Goal: Task Accomplishment & Management: Use online tool/utility

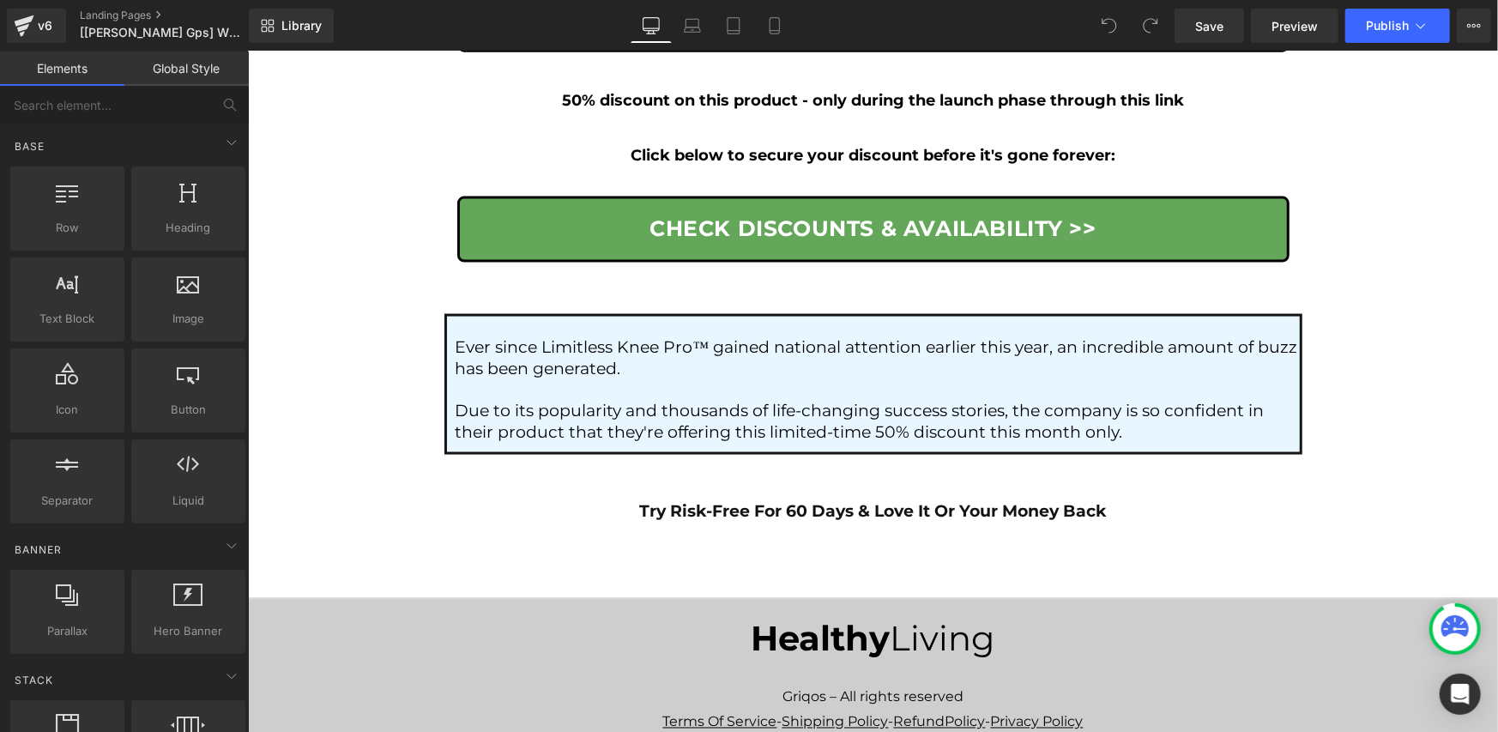
scroll to position [9777, 0]
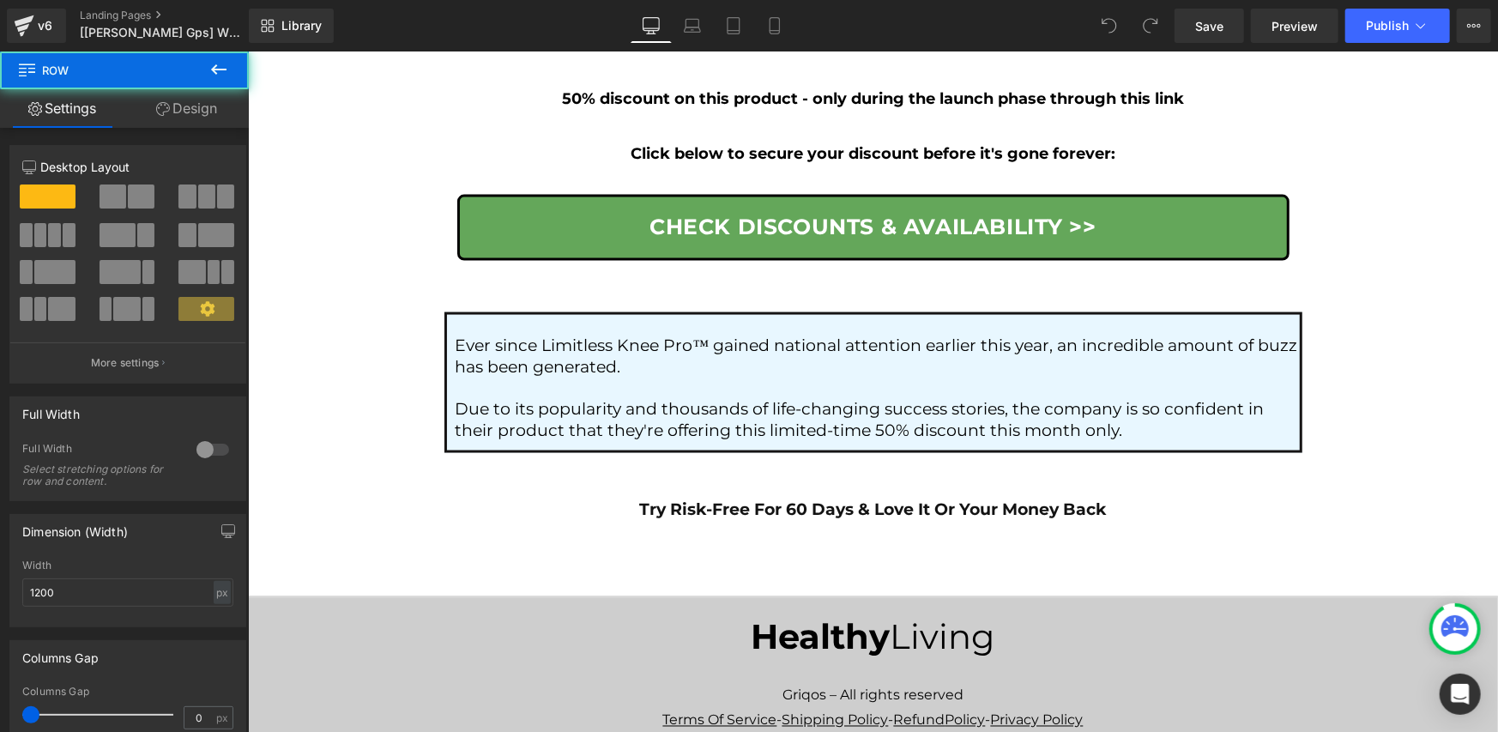
click at [188, 112] on link "Design" at bounding box center [186, 108] width 124 height 39
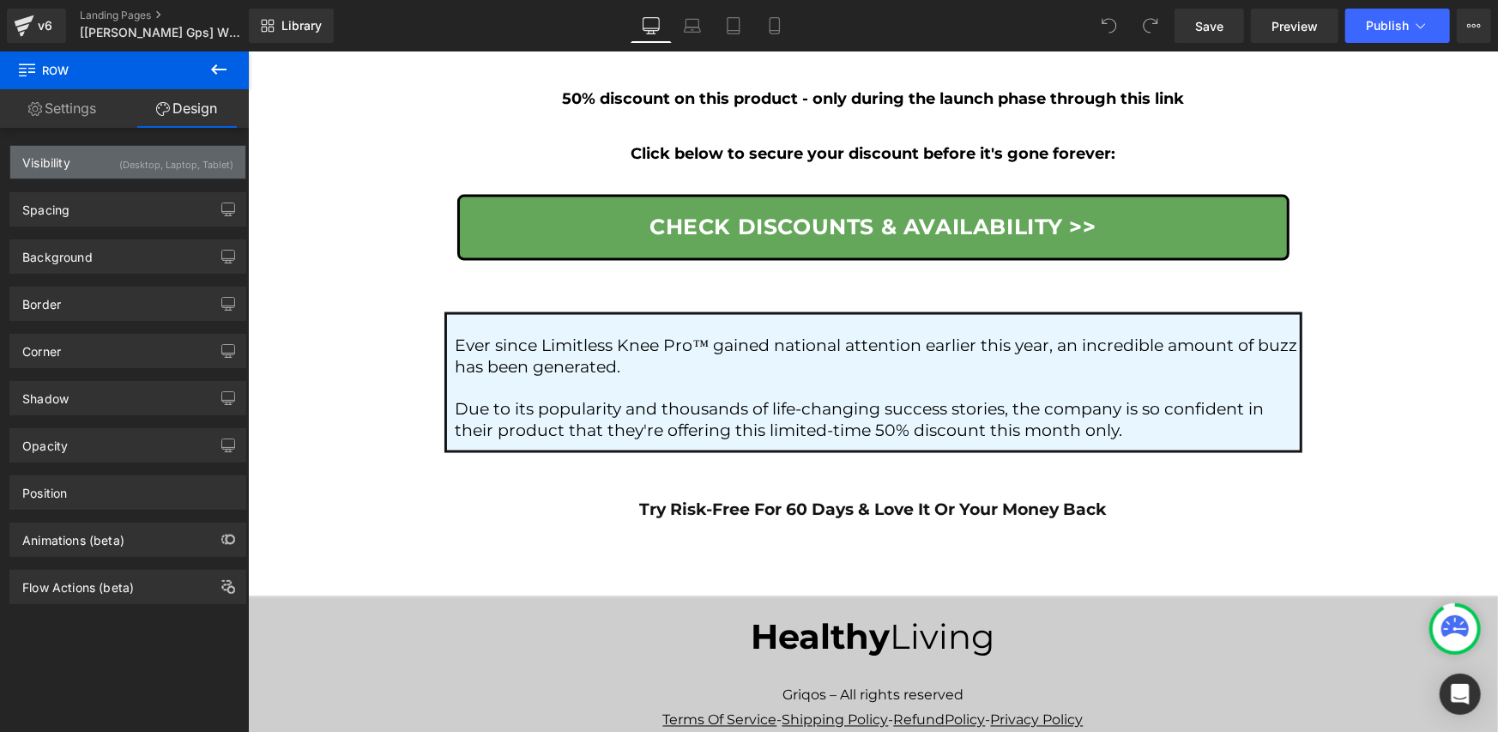
click at [161, 170] on div "(Desktop, Laptop, Tablet)" at bounding box center [176, 160] width 114 height 28
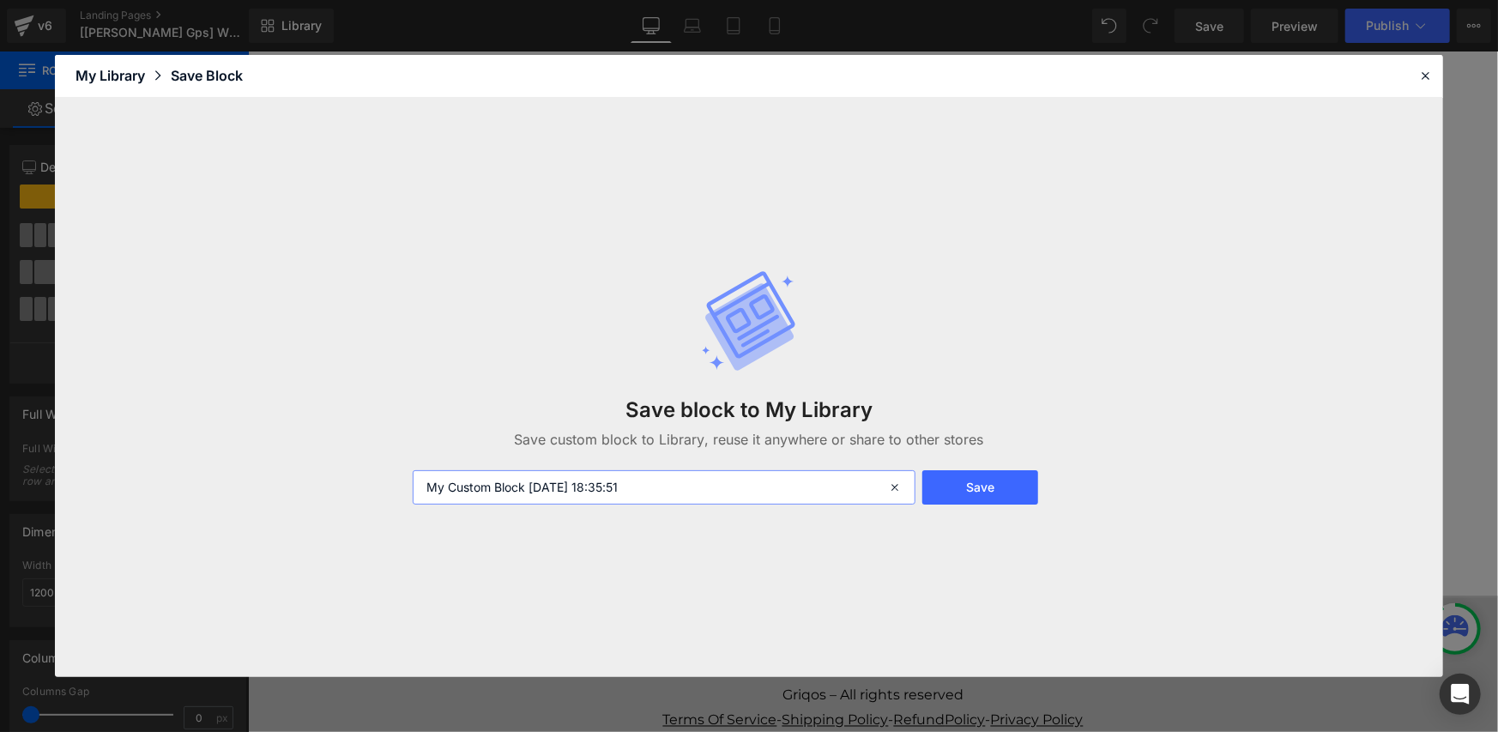
click at [689, 485] on input "My Custom Block [DATE] 18:35:51" at bounding box center [665, 487] width 504 height 34
type input "1"
click at [958, 487] on button "Save" at bounding box center [980, 487] width 116 height 34
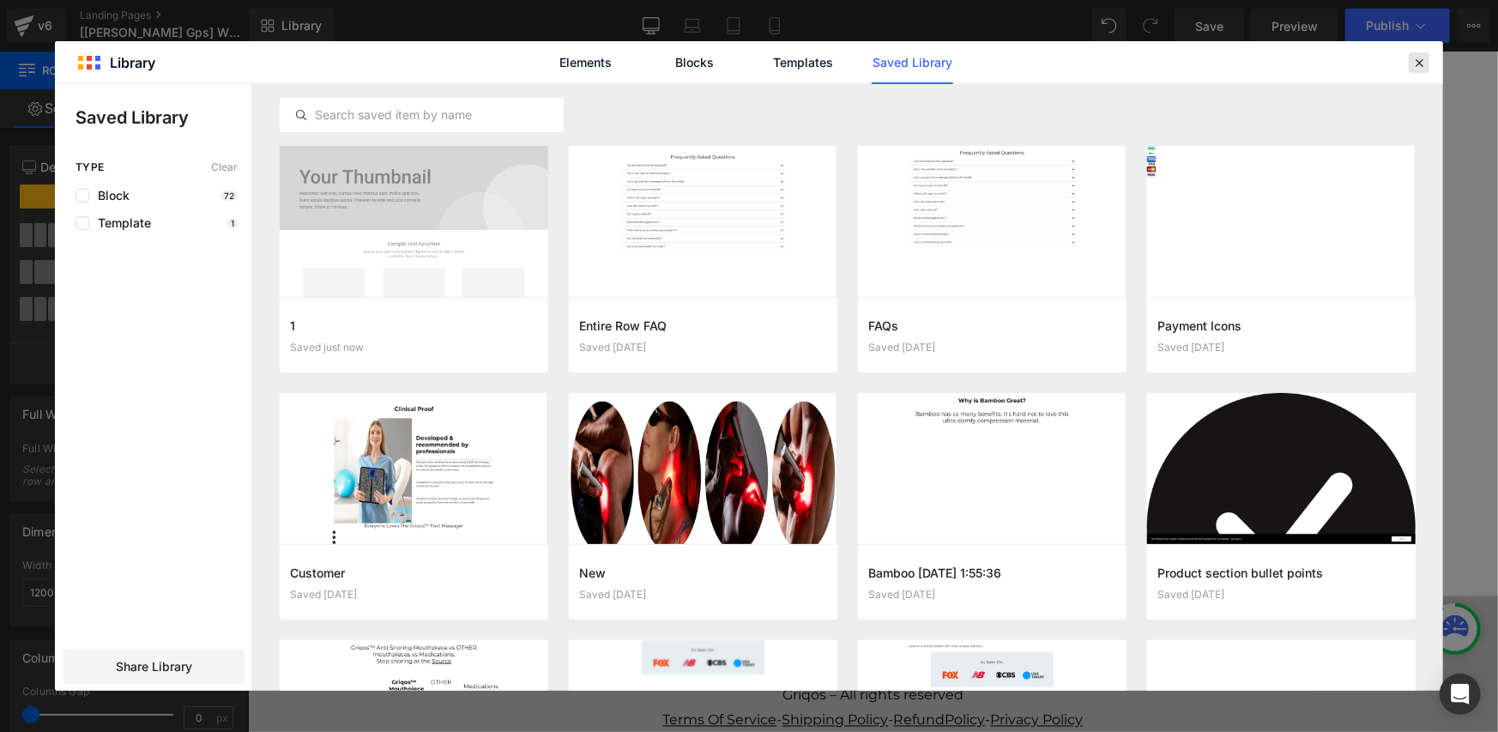
drag, startPoint x: 1410, startPoint y: 66, endPoint x: 1008, endPoint y: 82, distance: 401.9
click at [1410, 66] on div at bounding box center [1419, 62] width 21 height 21
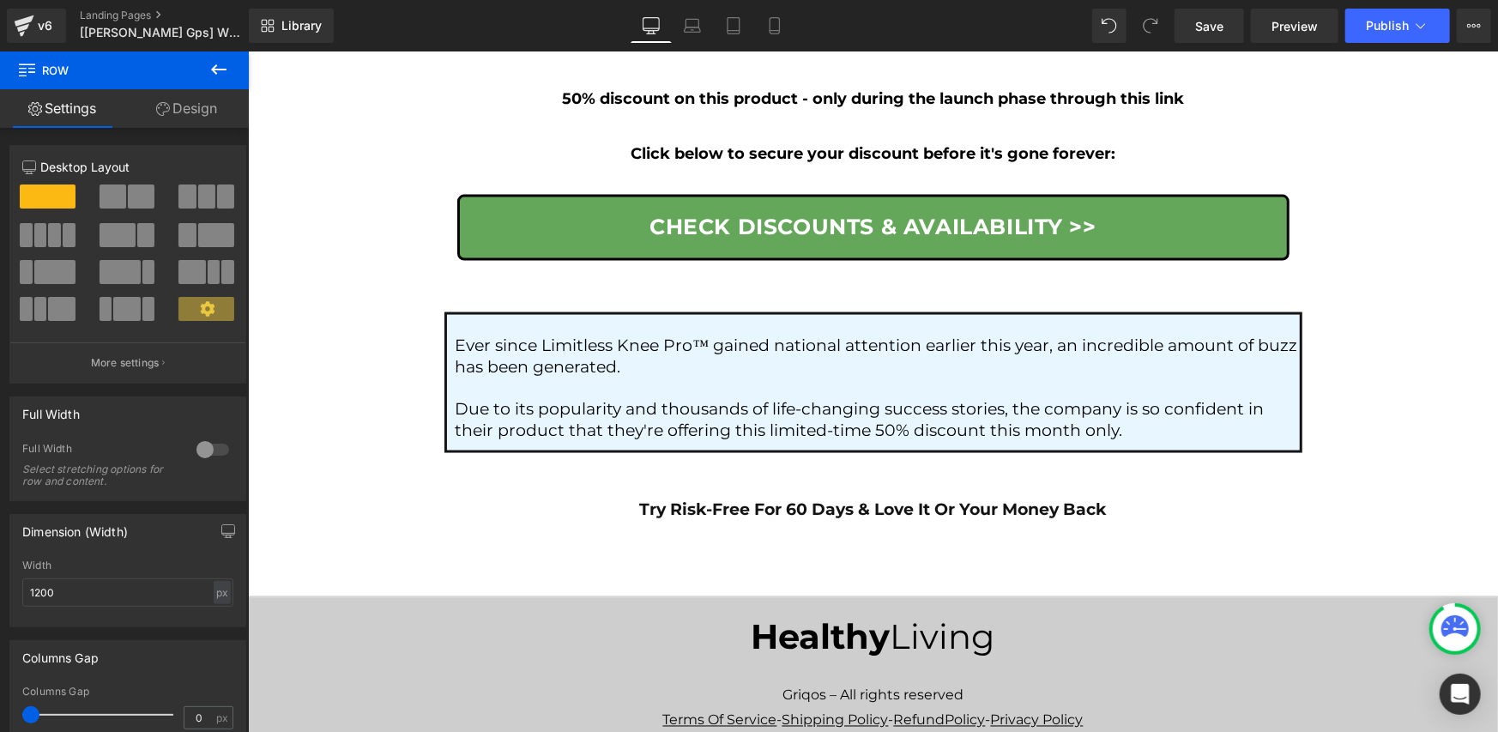
drag, startPoint x: 780, startPoint y: 36, endPoint x: 771, endPoint y: 45, distance: 12.8
click at [780, 36] on link "Mobile" at bounding box center [774, 26] width 41 height 34
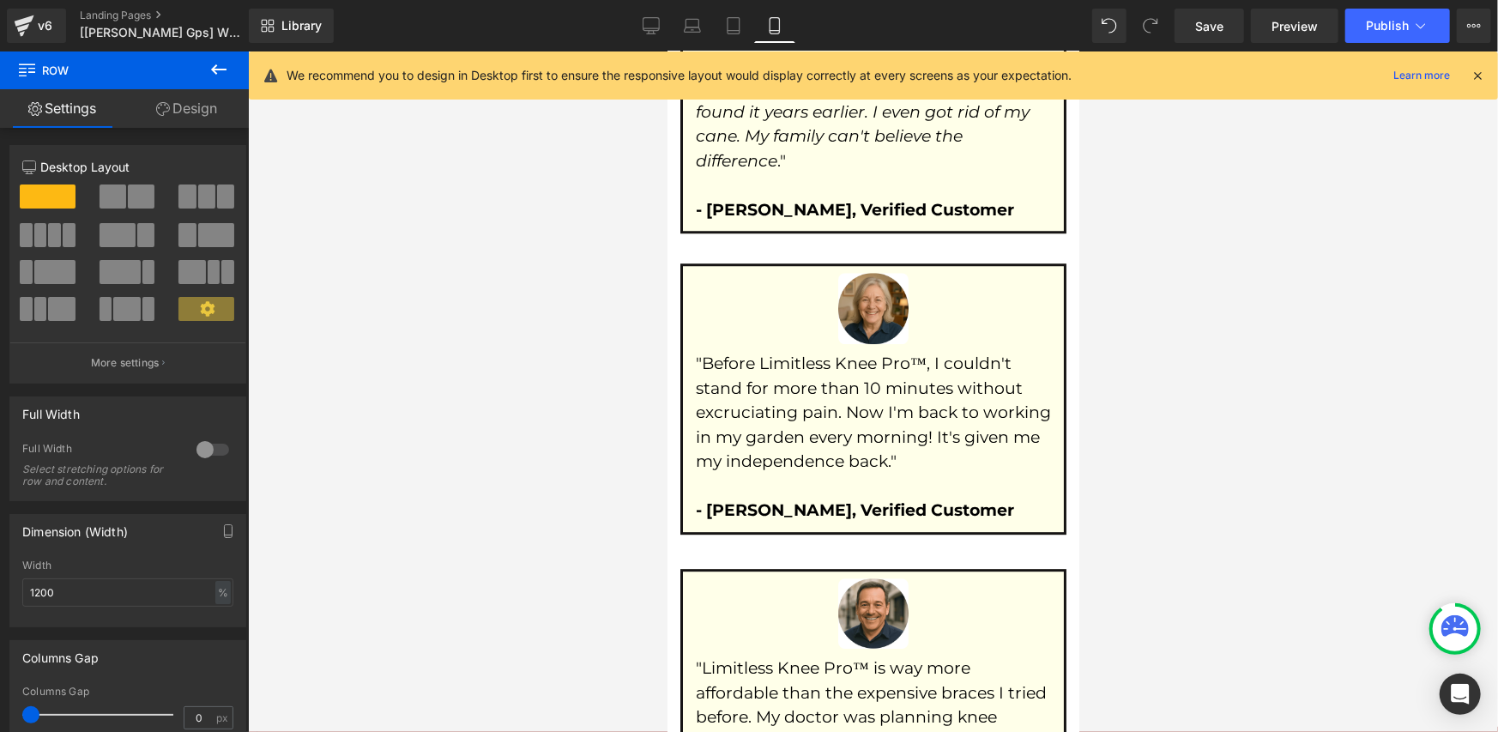
scroll to position [11786, 0]
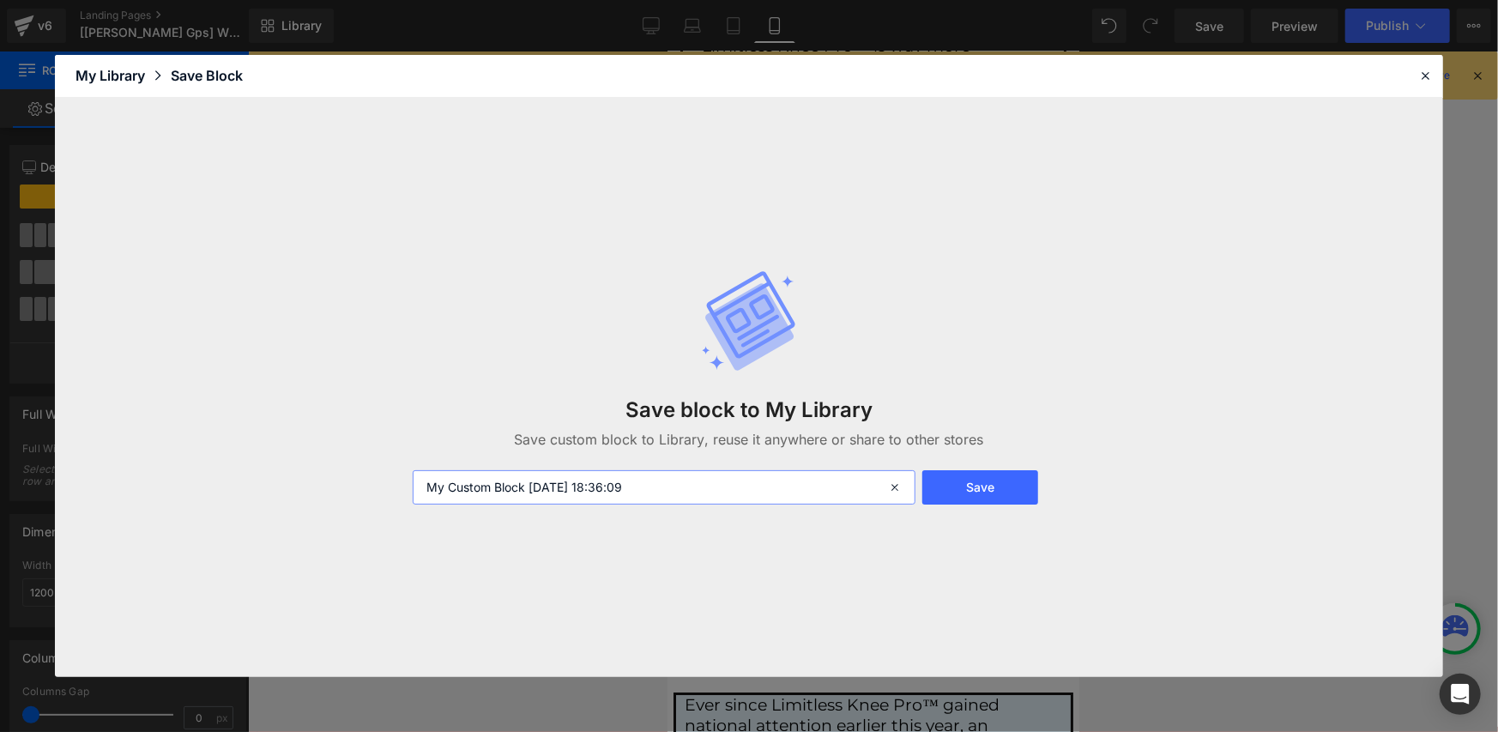
click at [638, 475] on input "My Custom Block [DATE] 18:36:09" at bounding box center [665, 487] width 504 height 34
click at [638, 475] on input "My Custom Block 2025-09-19 18:36:09" at bounding box center [665, 487] width 504 height 34
type input "2"
click at [976, 487] on button "Save" at bounding box center [980, 487] width 116 height 34
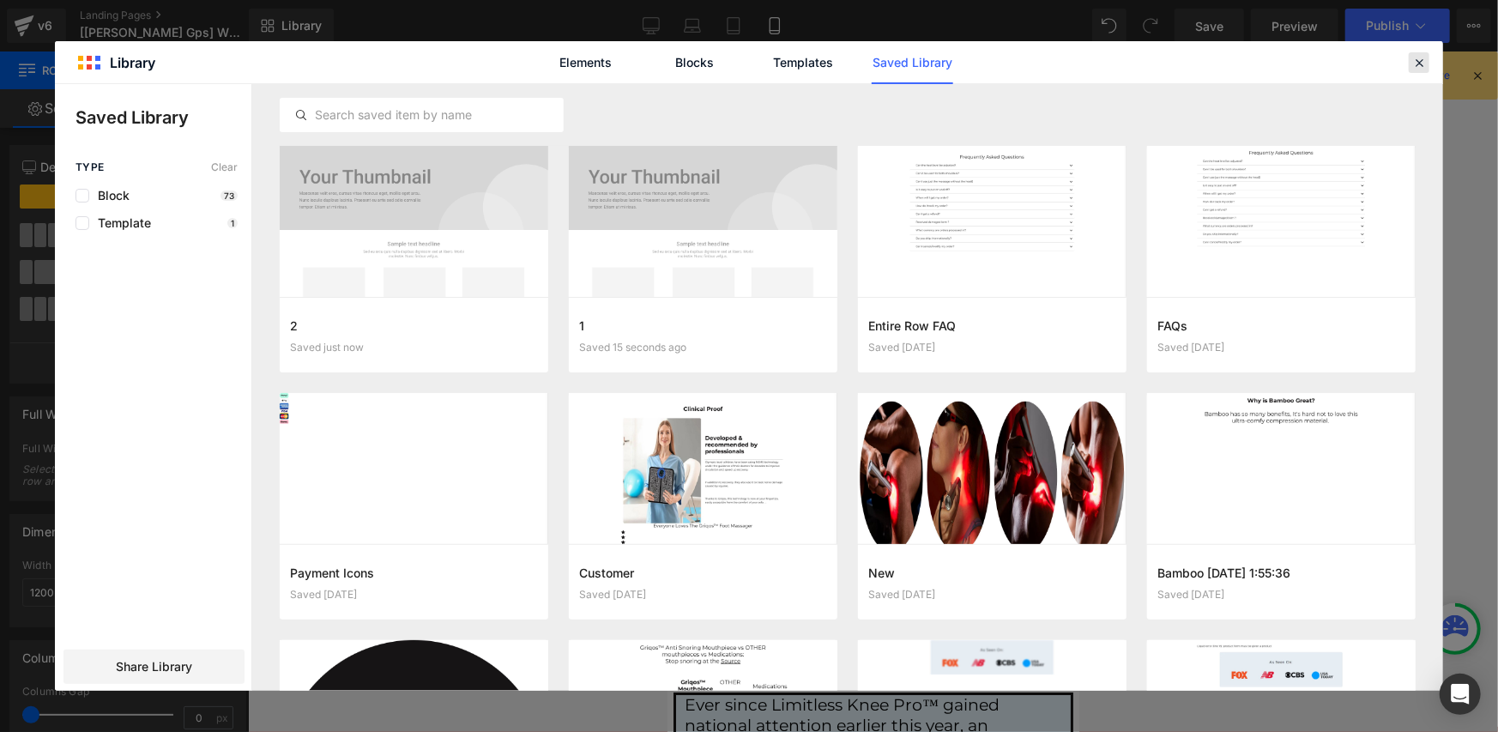
click at [1416, 57] on icon at bounding box center [1419, 62] width 15 height 15
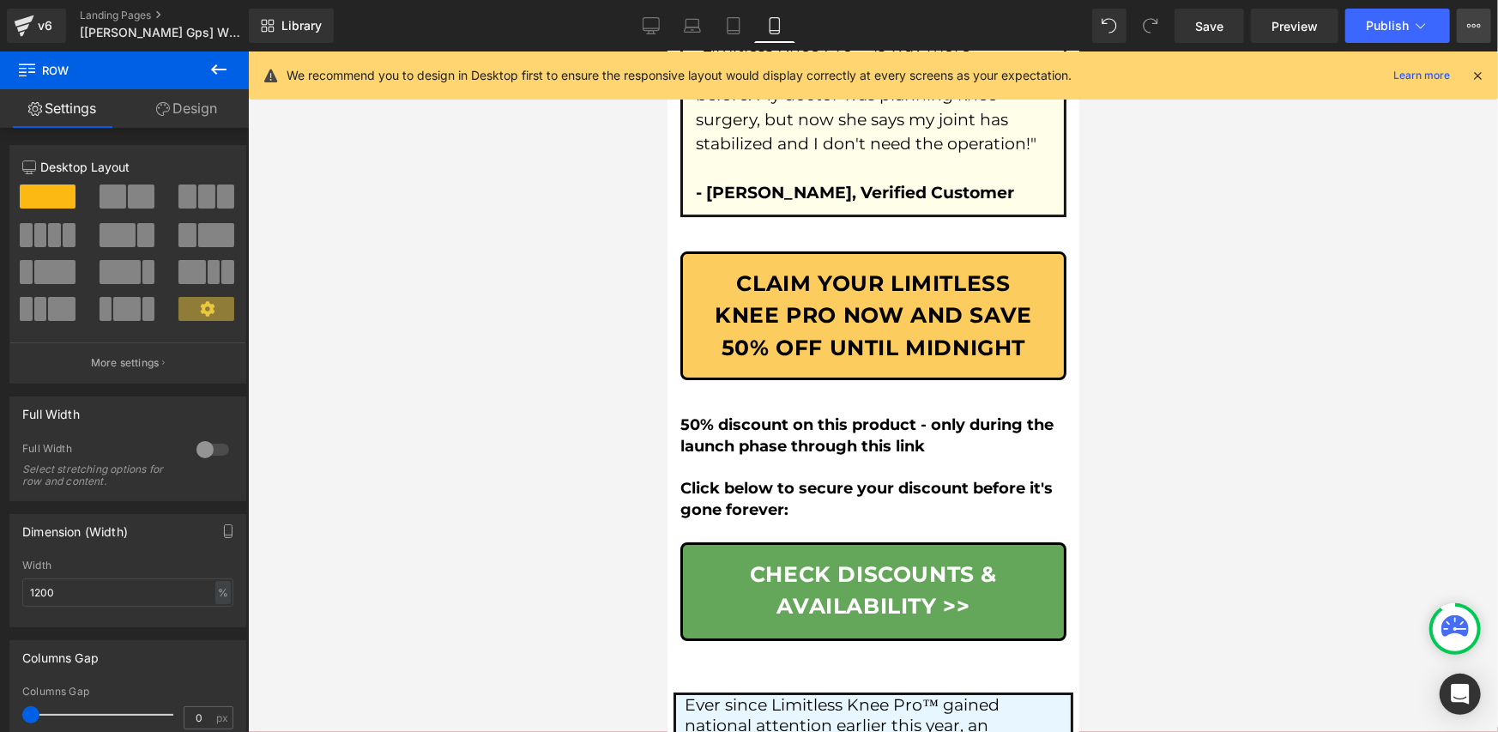
click at [1465, 29] on button "View Live Page View with current Template Save Template to Library Schedule Pub…" at bounding box center [1474, 26] width 34 height 34
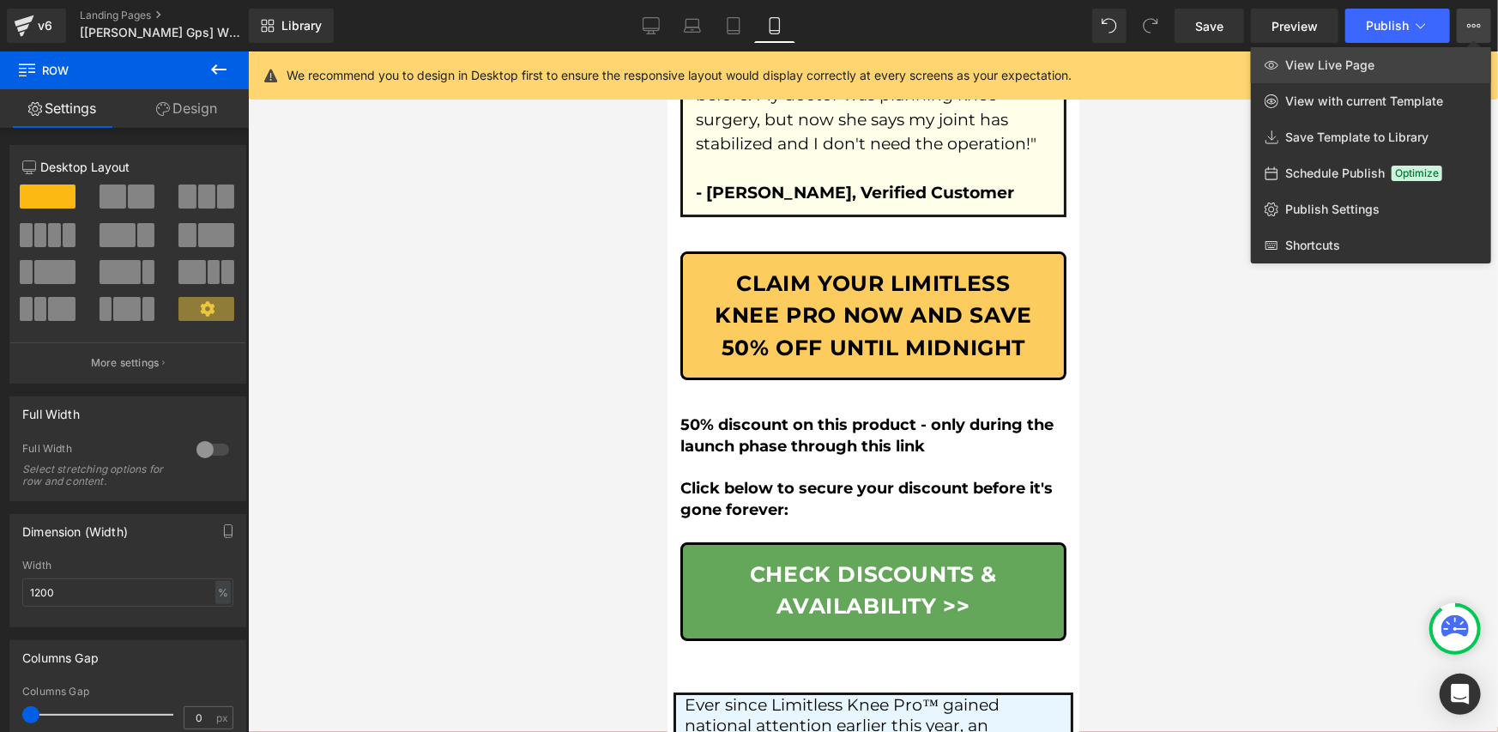
click at [1400, 71] on link "View Live Page" at bounding box center [1371, 65] width 240 height 36
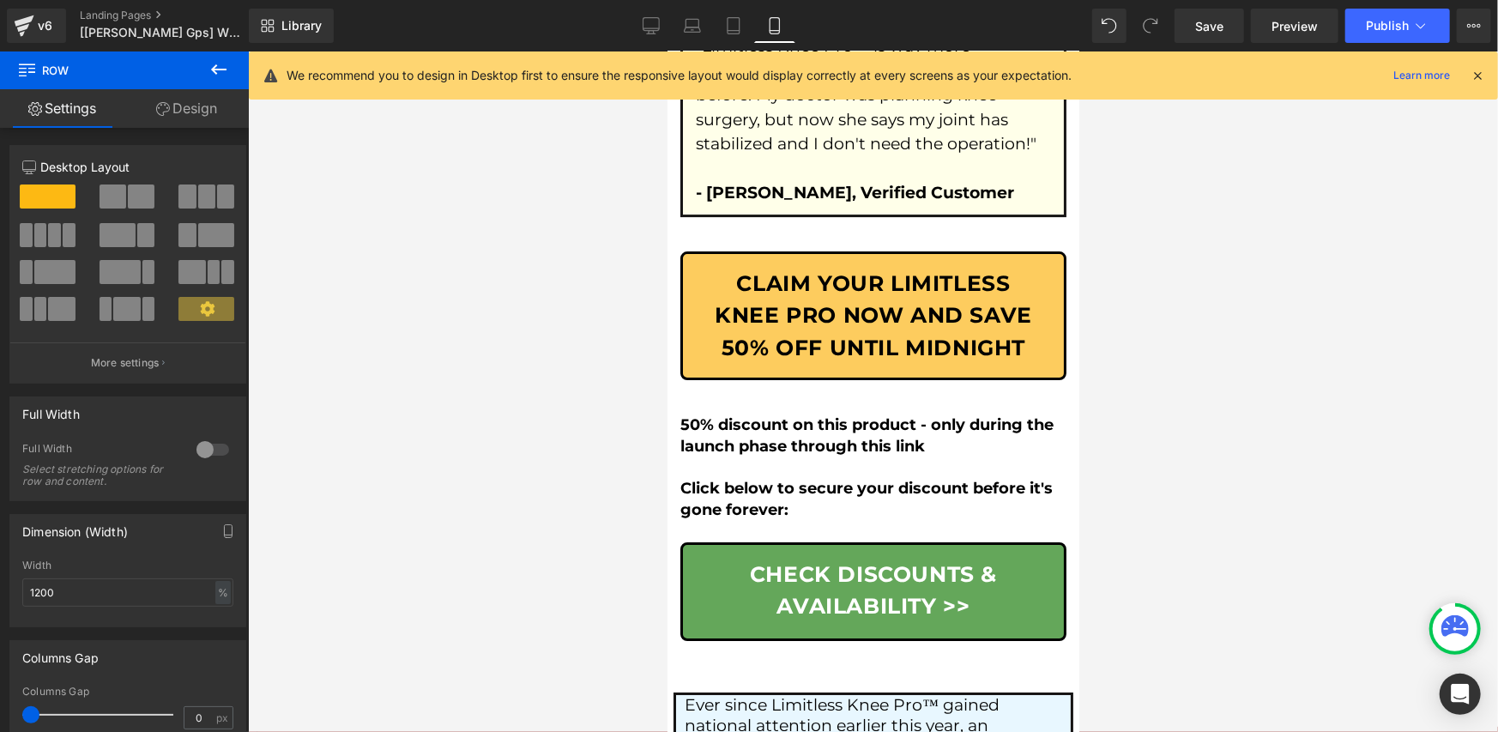
drag, startPoint x: 704, startPoint y: 339, endPoint x: 681, endPoint y: 334, distance: 22.9
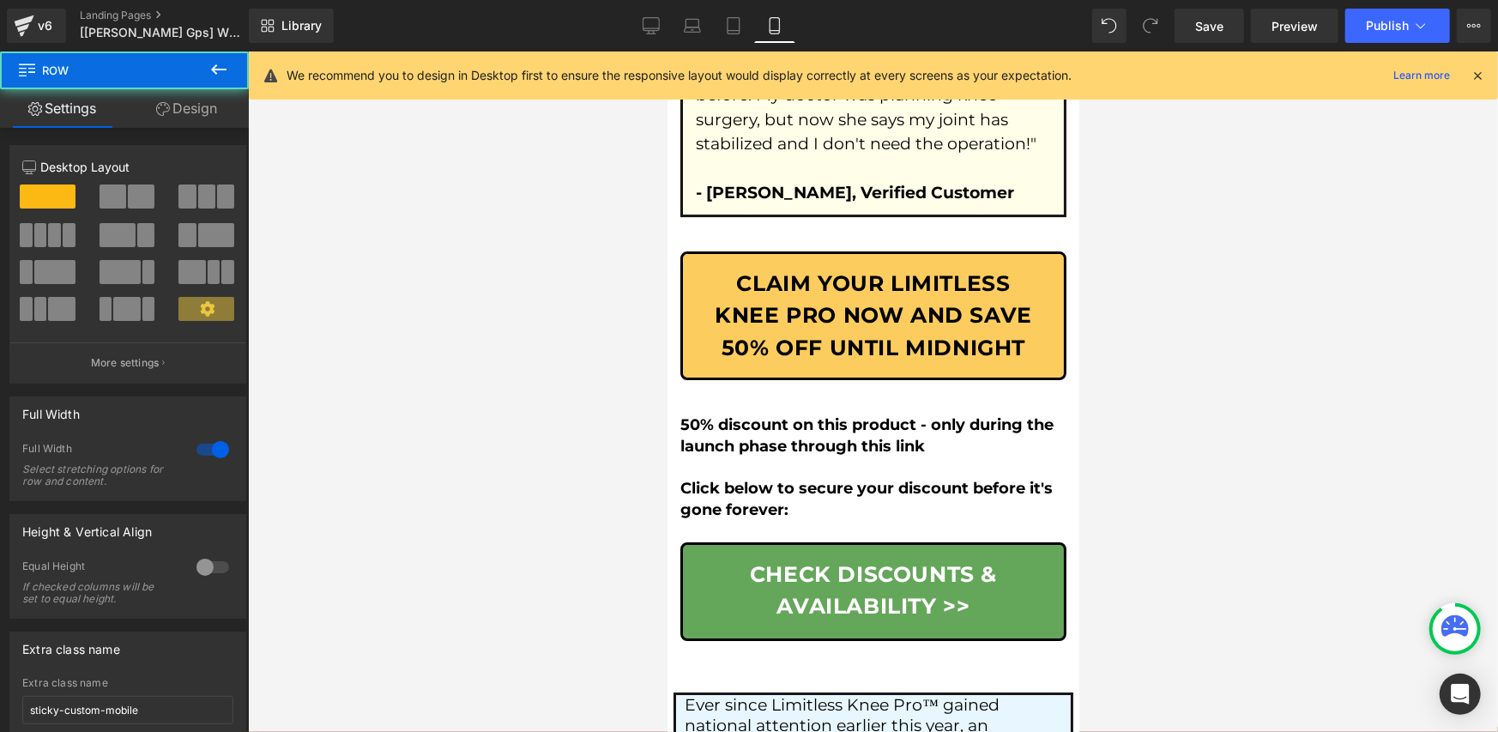
click at [165, 99] on link "Design" at bounding box center [186, 108] width 124 height 39
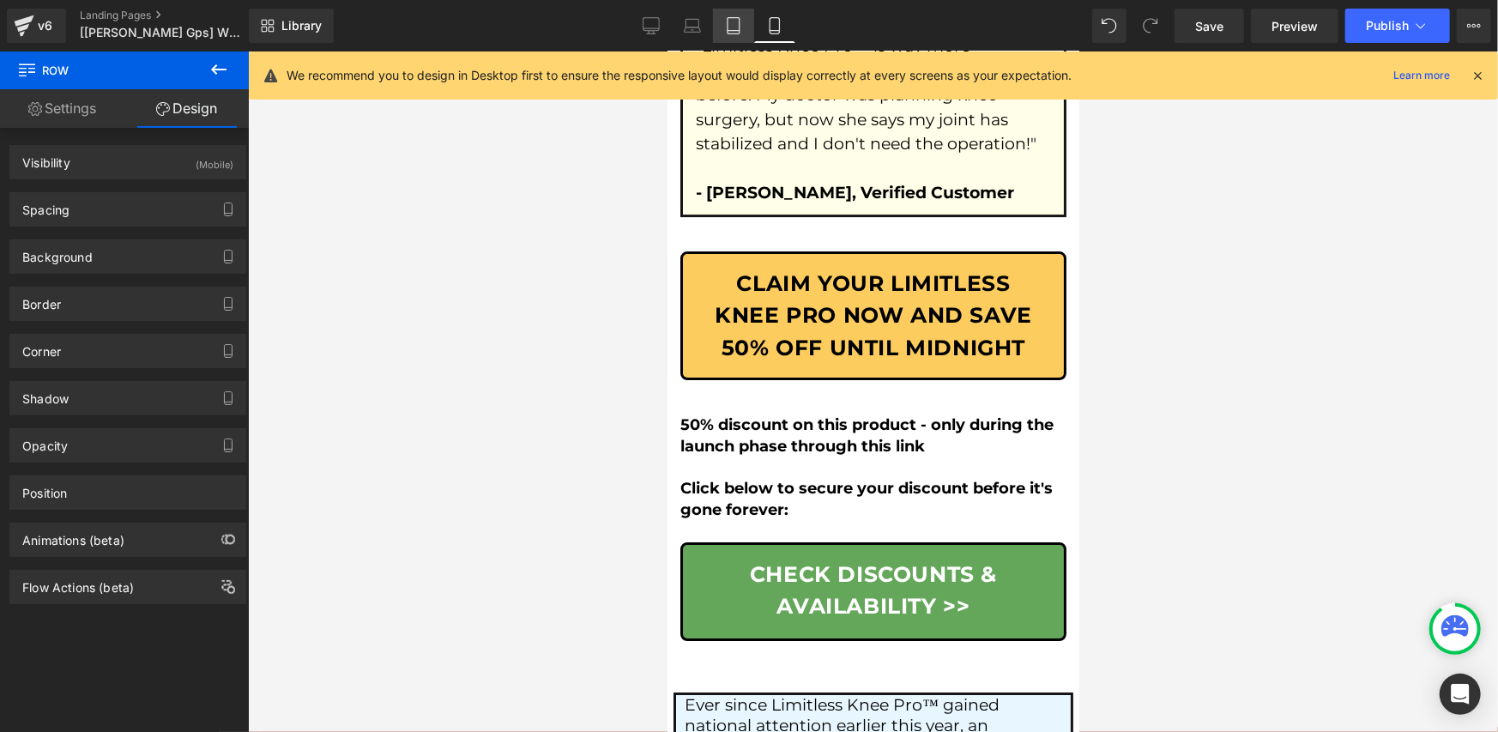
click at [740, 27] on icon at bounding box center [734, 26] width 12 height 16
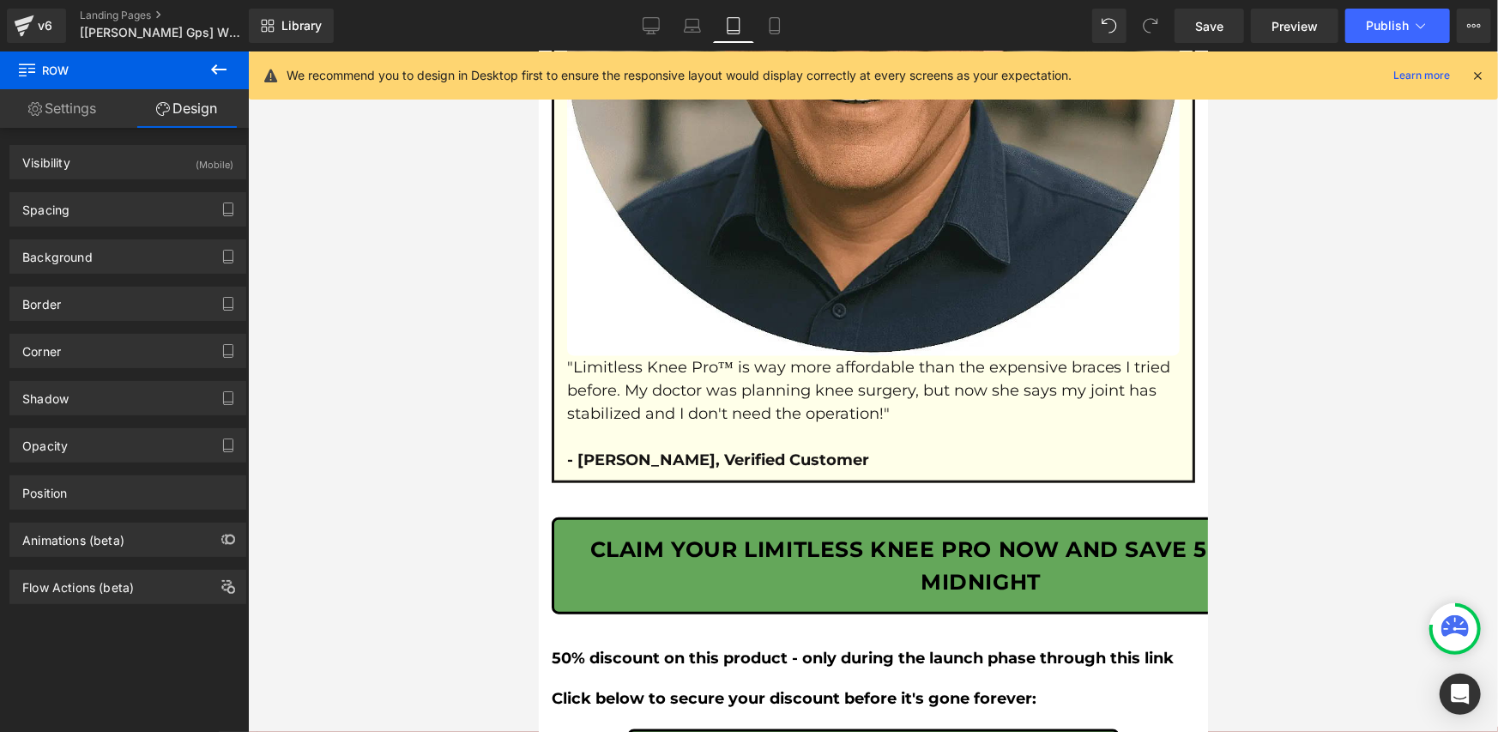
scroll to position [9965, 0]
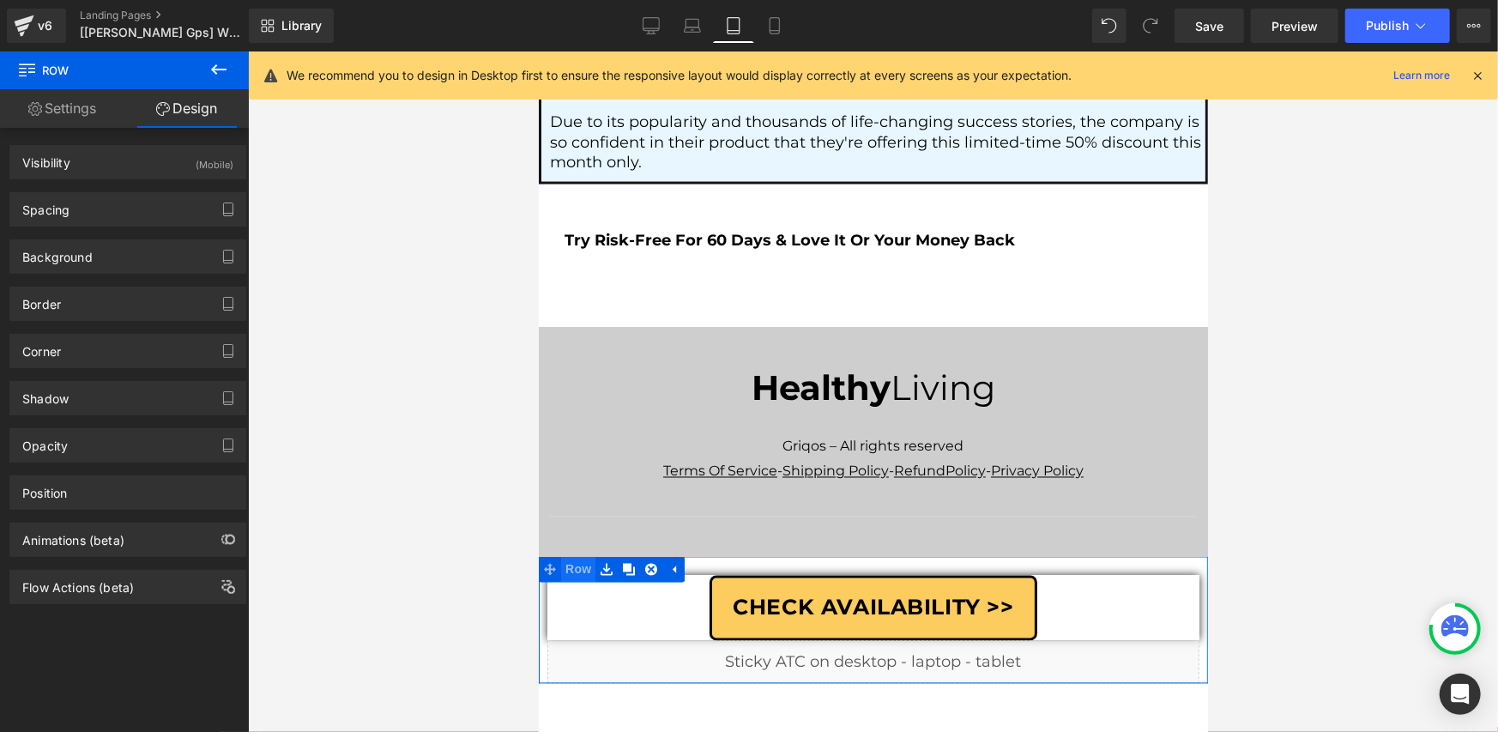
click at [578, 556] on span "Row" at bounding box center [577, 569] width 34 height 26
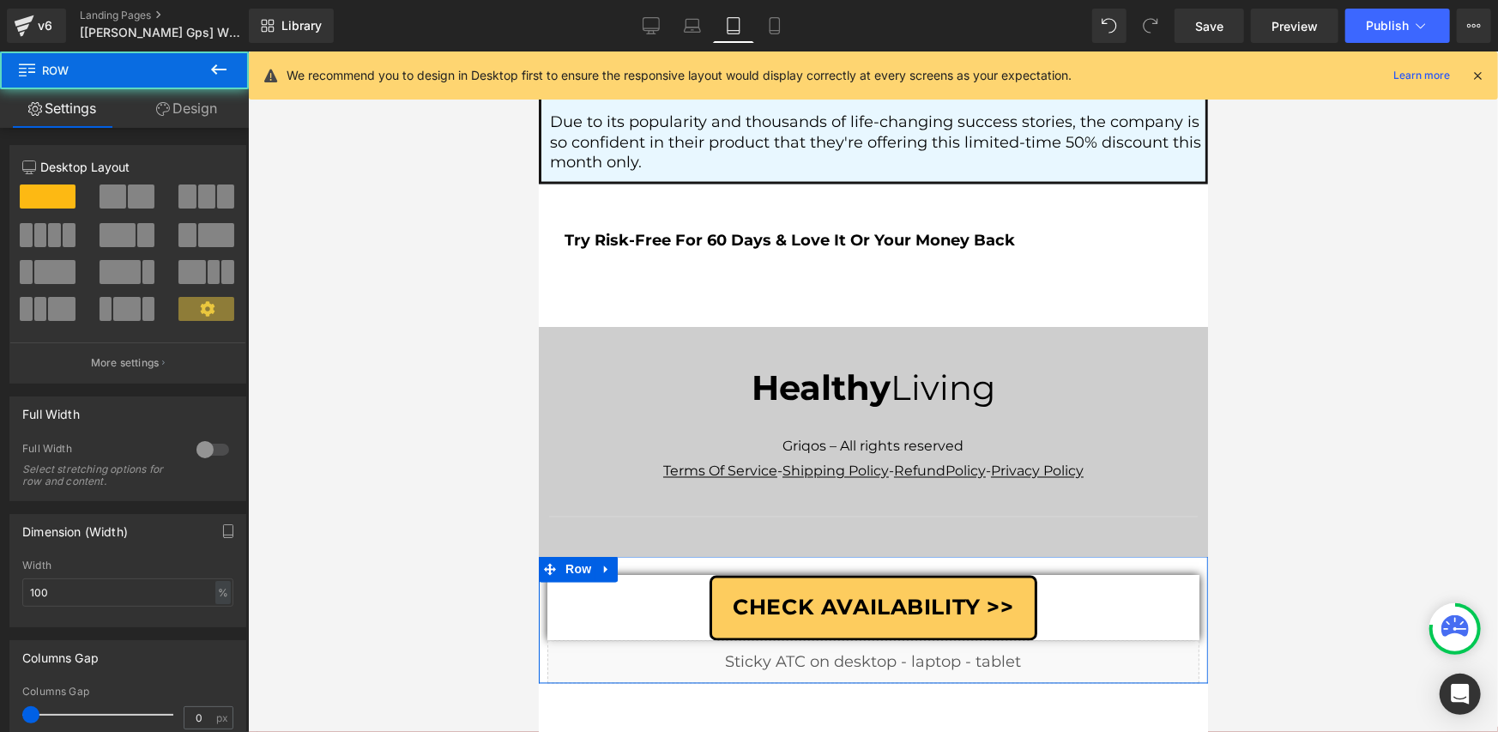
click at [170, 115] on link "Design" at bounding box center [186, 108] width 124 height 39
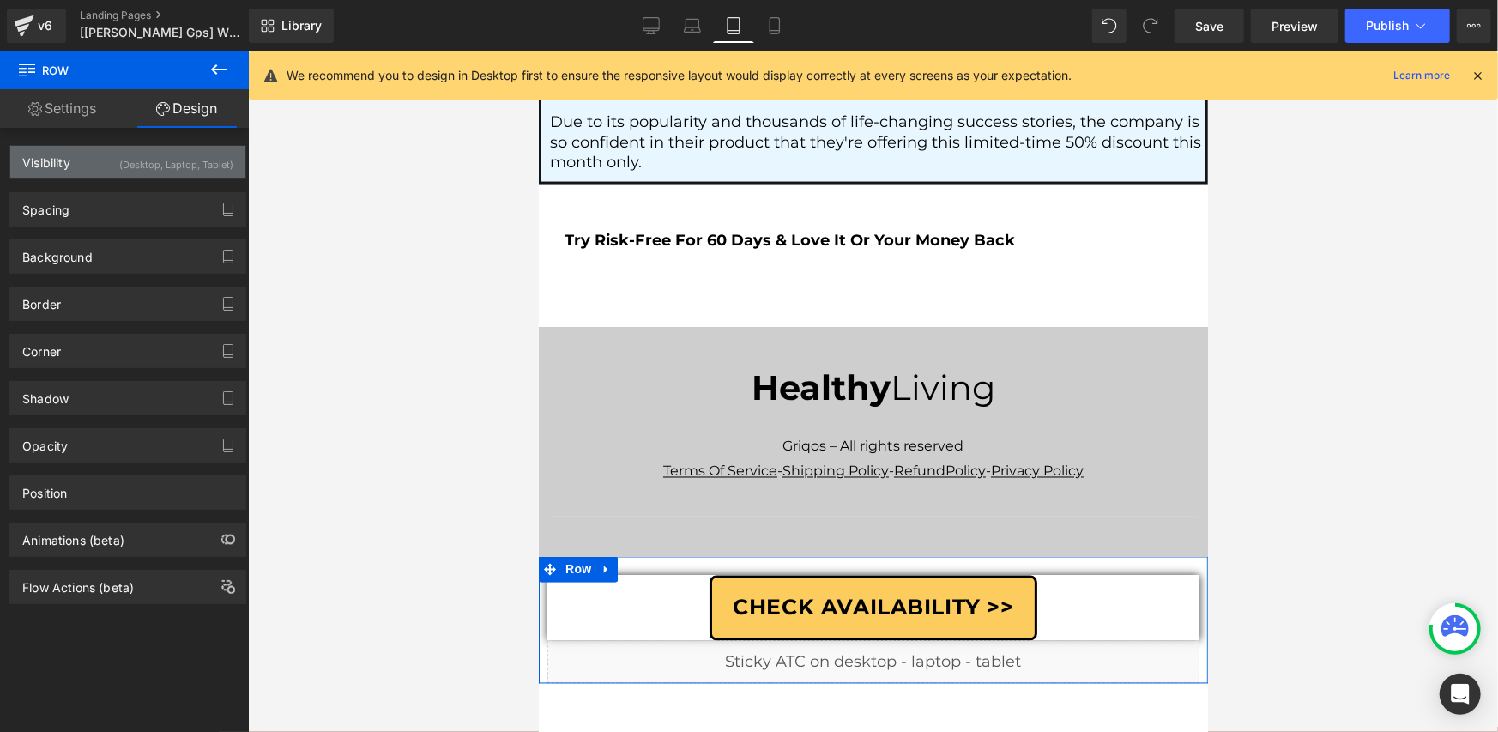
drag, startPoint x: 170, startPoint y: 115, endPoint x: 158, endPoint y: 153, distance: 39.6
click at [158, 153] on div "(Desktop, Laptop, Tablet)" at bounding box center [176, 160] width 114 height 28
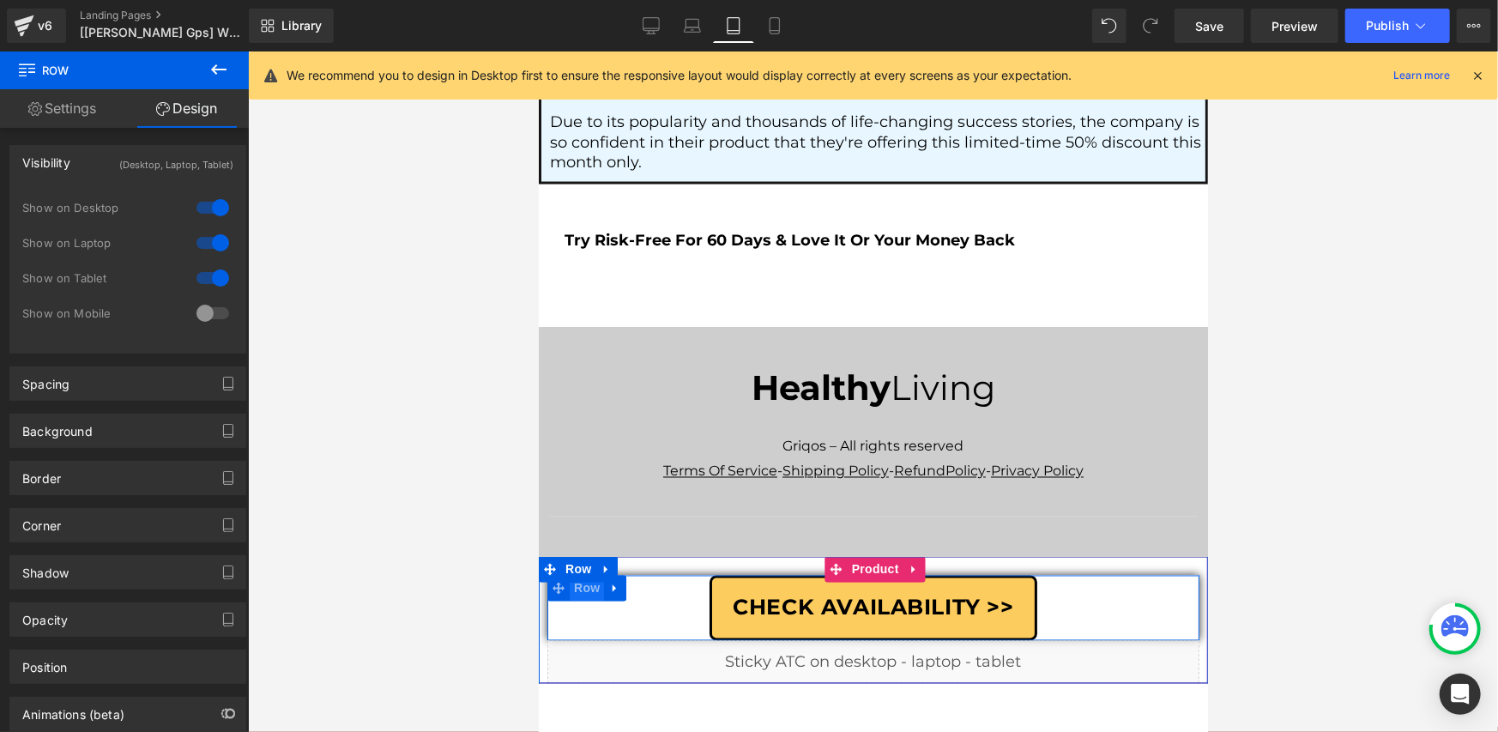
click at [572, 575] on span "Row" at bounding box center [586, 588] width 34 height 26
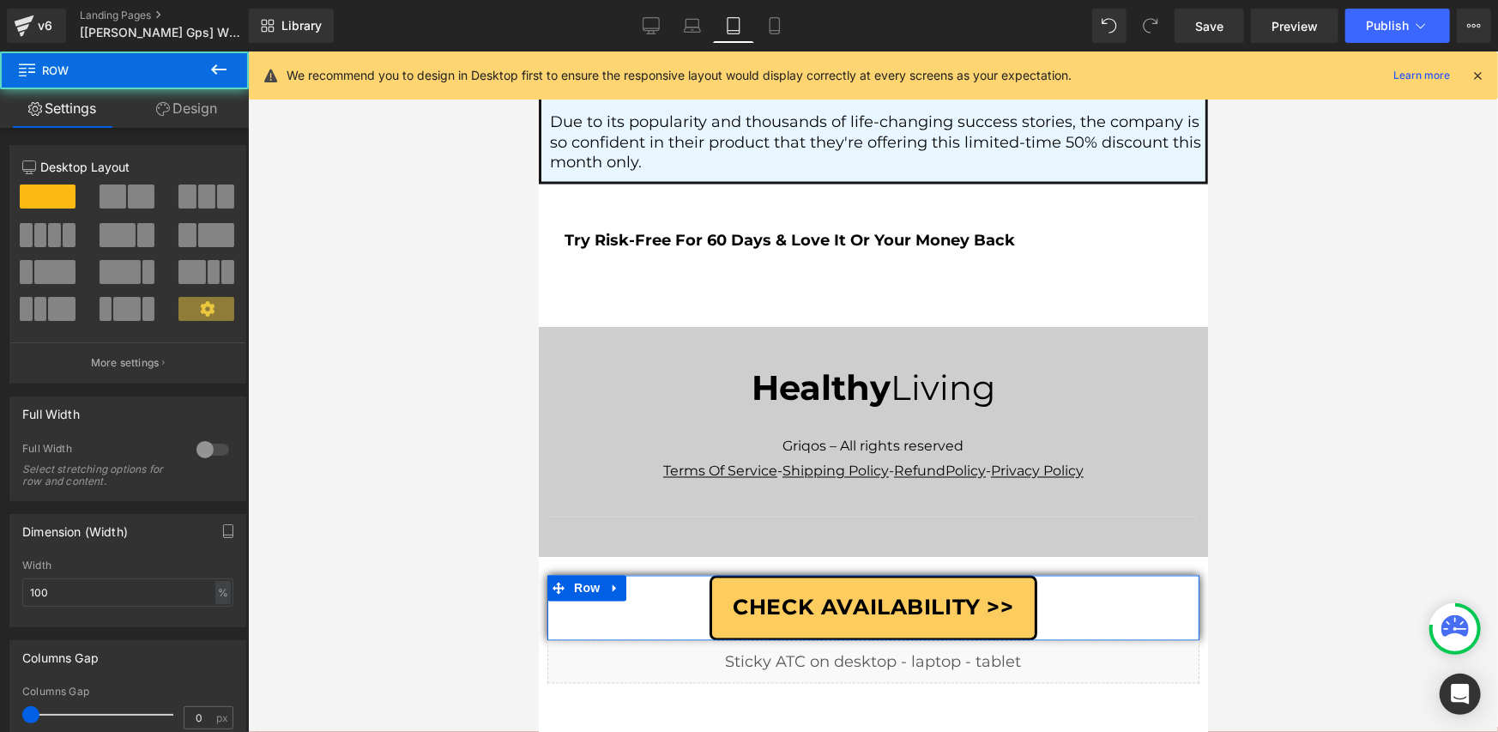
click at [193, 100] on link "Design" at bounding box center [186, 108] width 124 height 39
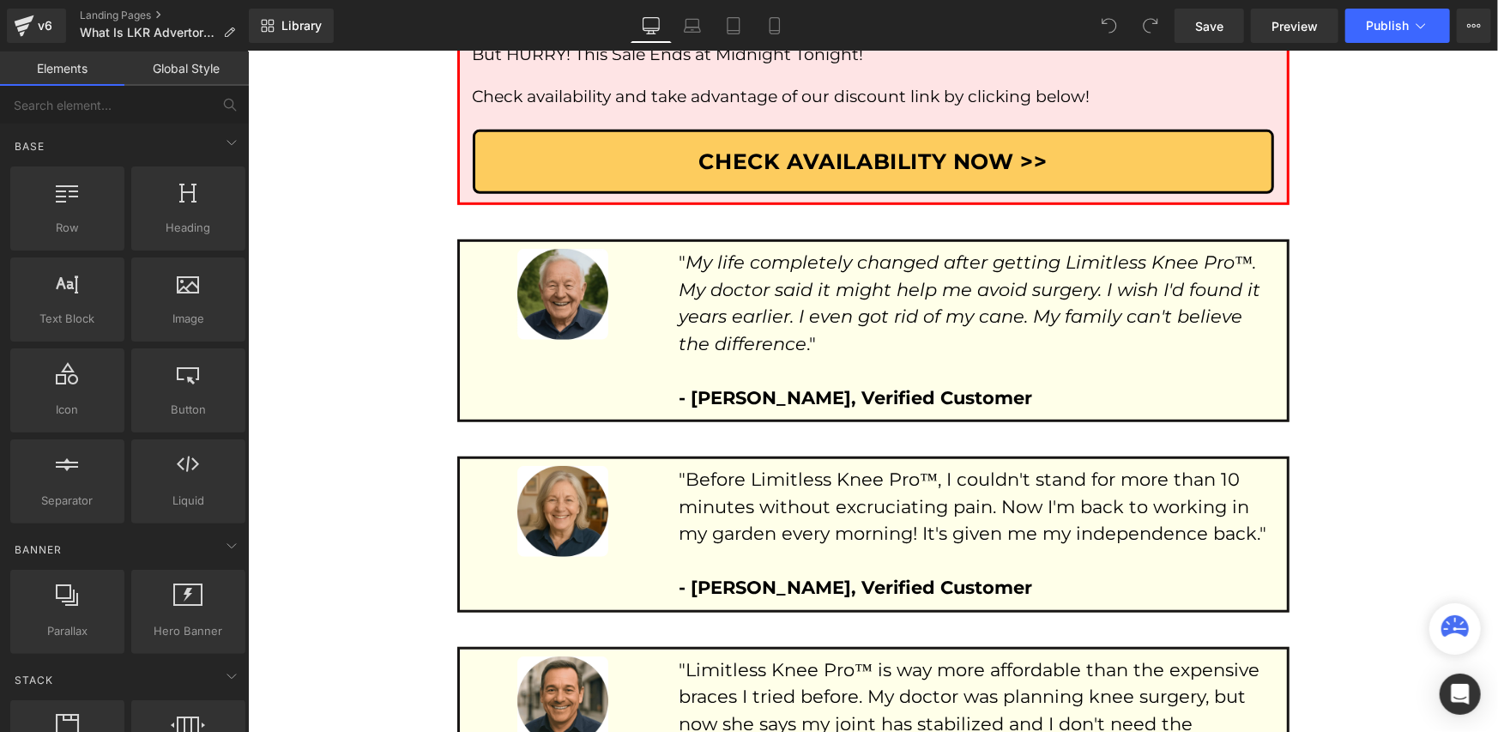
scroll to position [9777, 0]
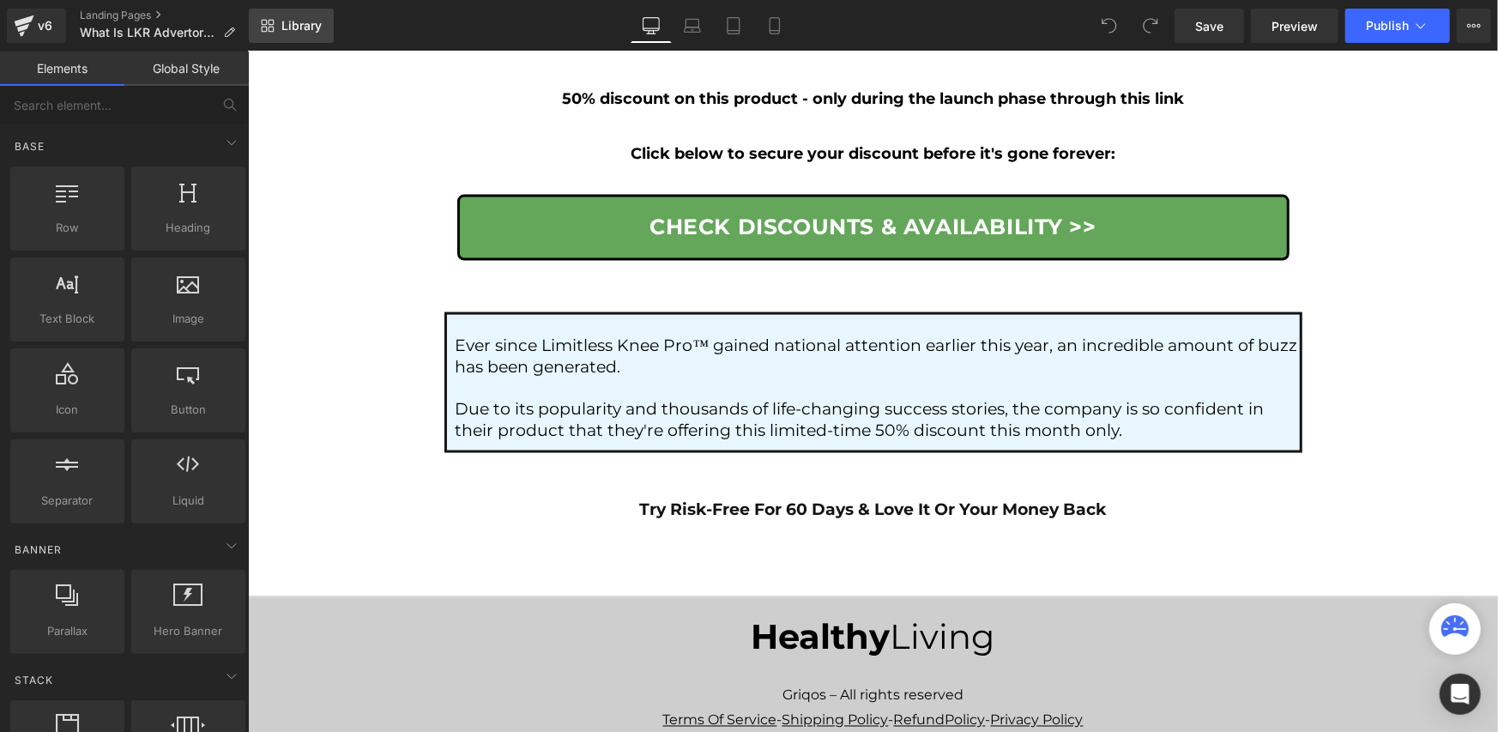
click at [292, 28] on span "Library" at bounding box center [301, 25] width 40 height 15
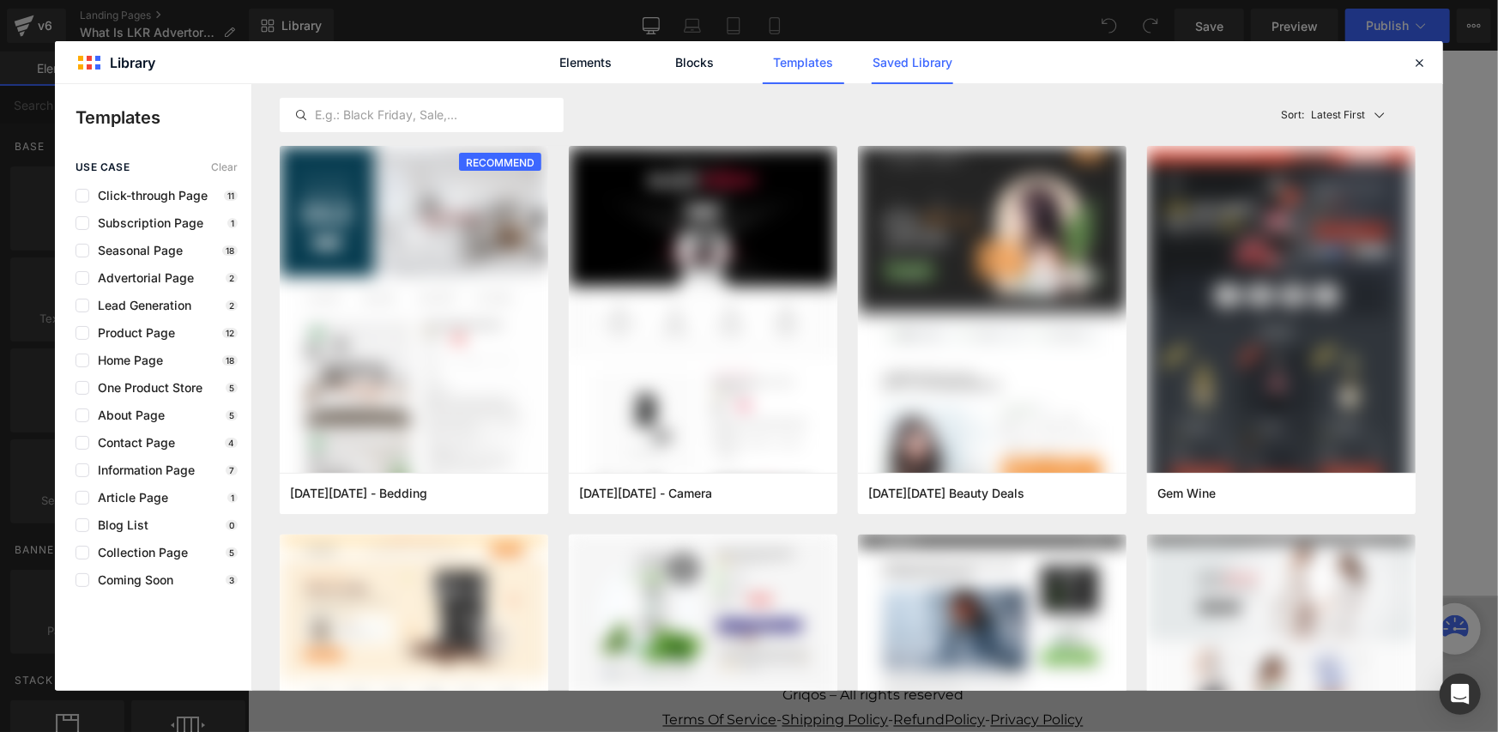
click at [888, 62] on link "Saved Library" at bounding box center [913, 62] width 82 height 43
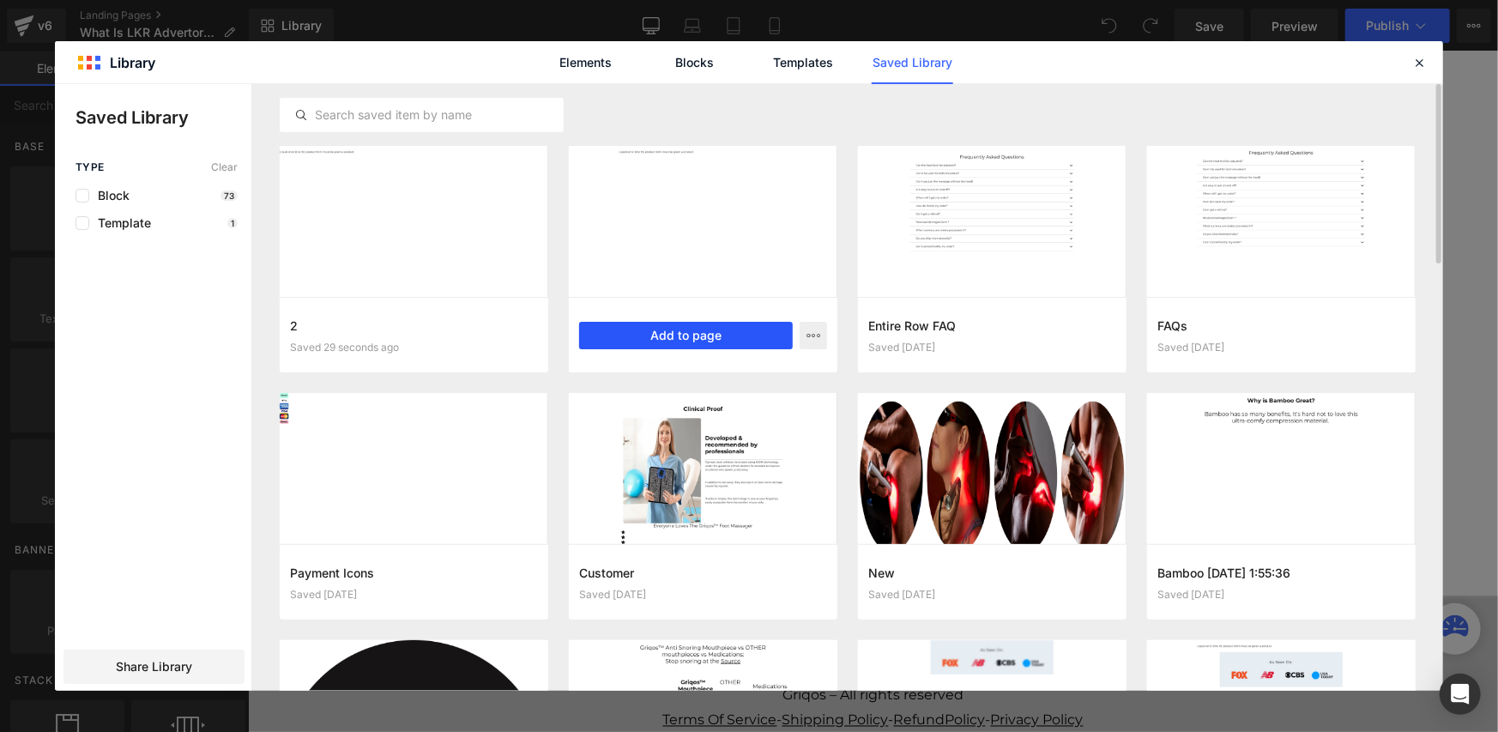
click at [638, 335] on button "Add to page" at bounding box center [686, 335] width 214 height 27
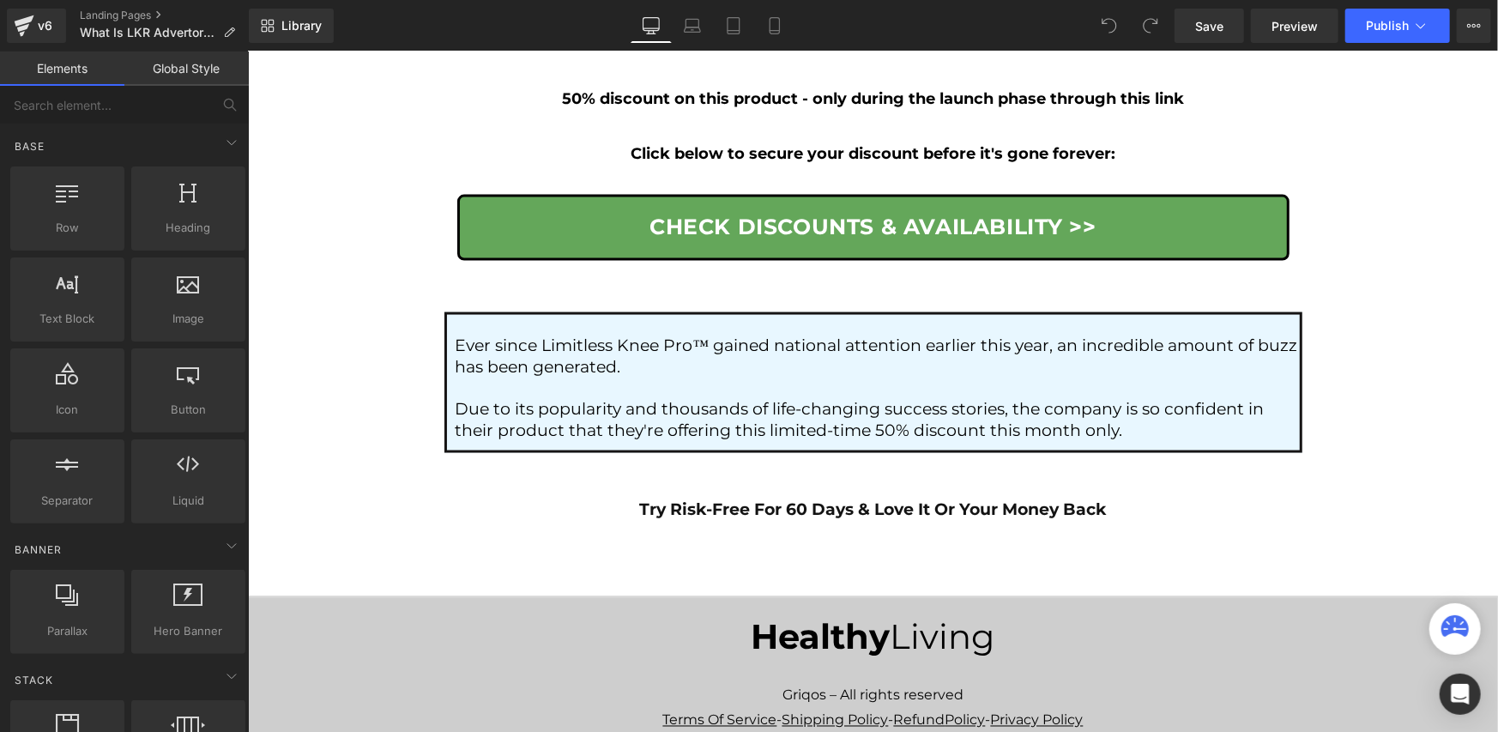
scroll to position [9863, 0]
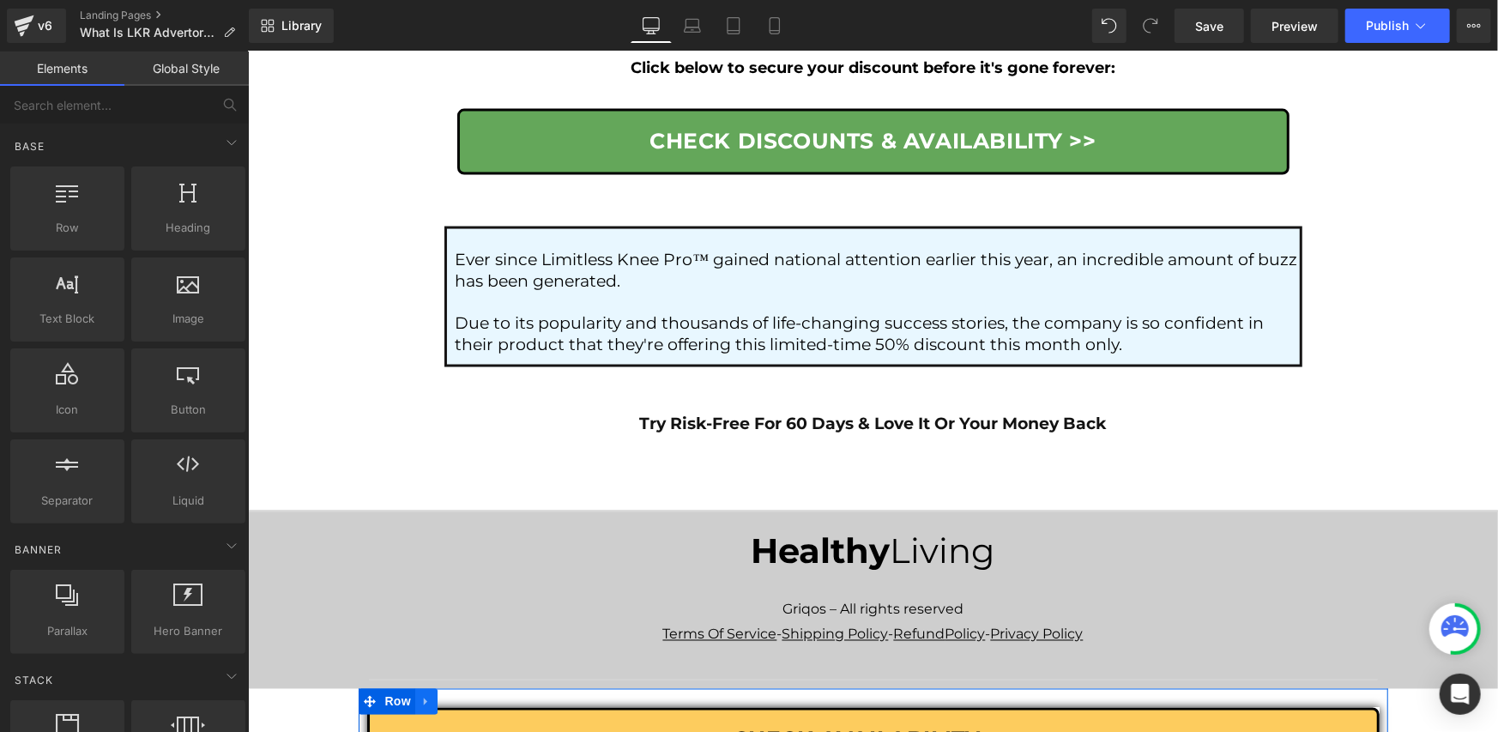
click at [420, 695] on icon at bounding box center [426, 701] width 12 height 13
click at [464, 695] on icon at bounding box center [470, 701] width 12 height 12
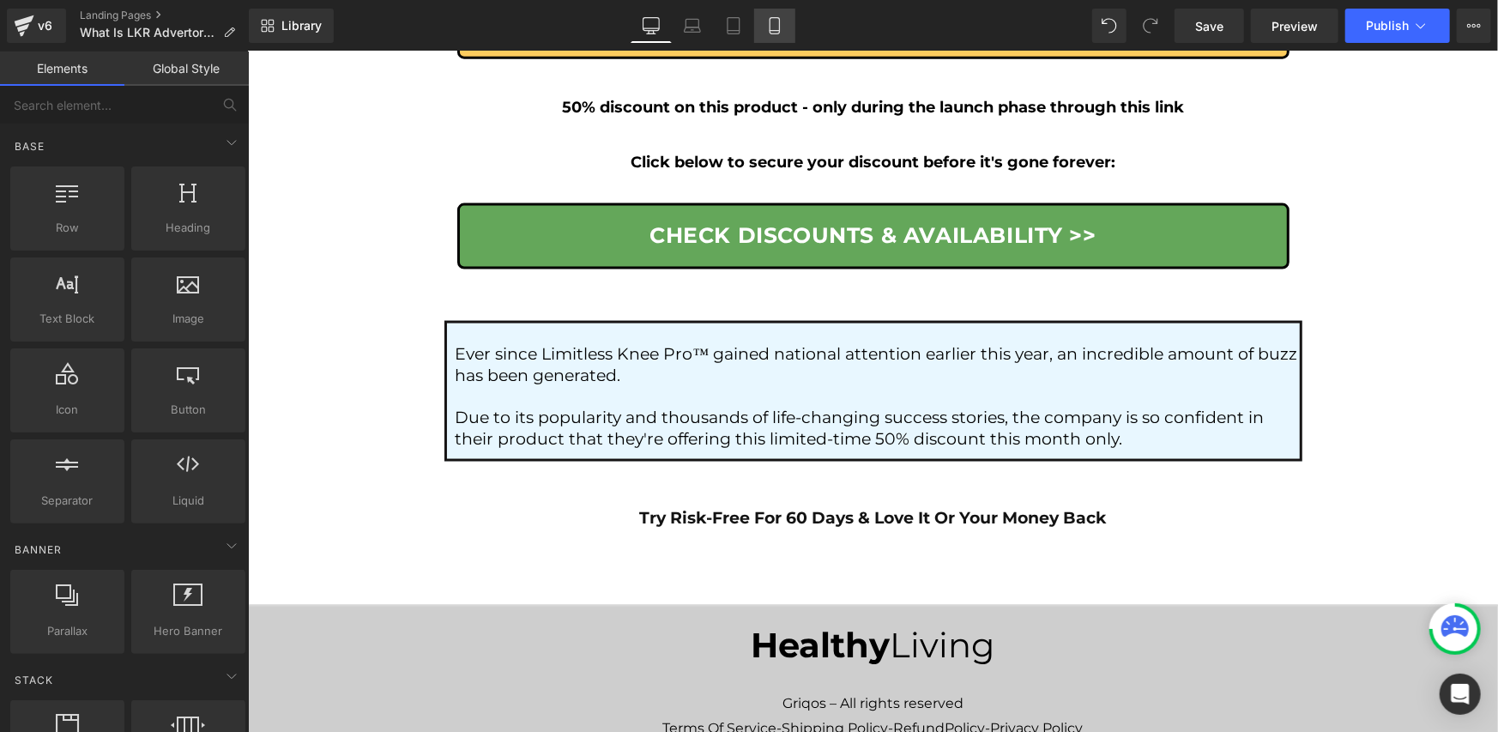
click at [776, 27] on icon at bounding box center [774, 25] width 17 height 17
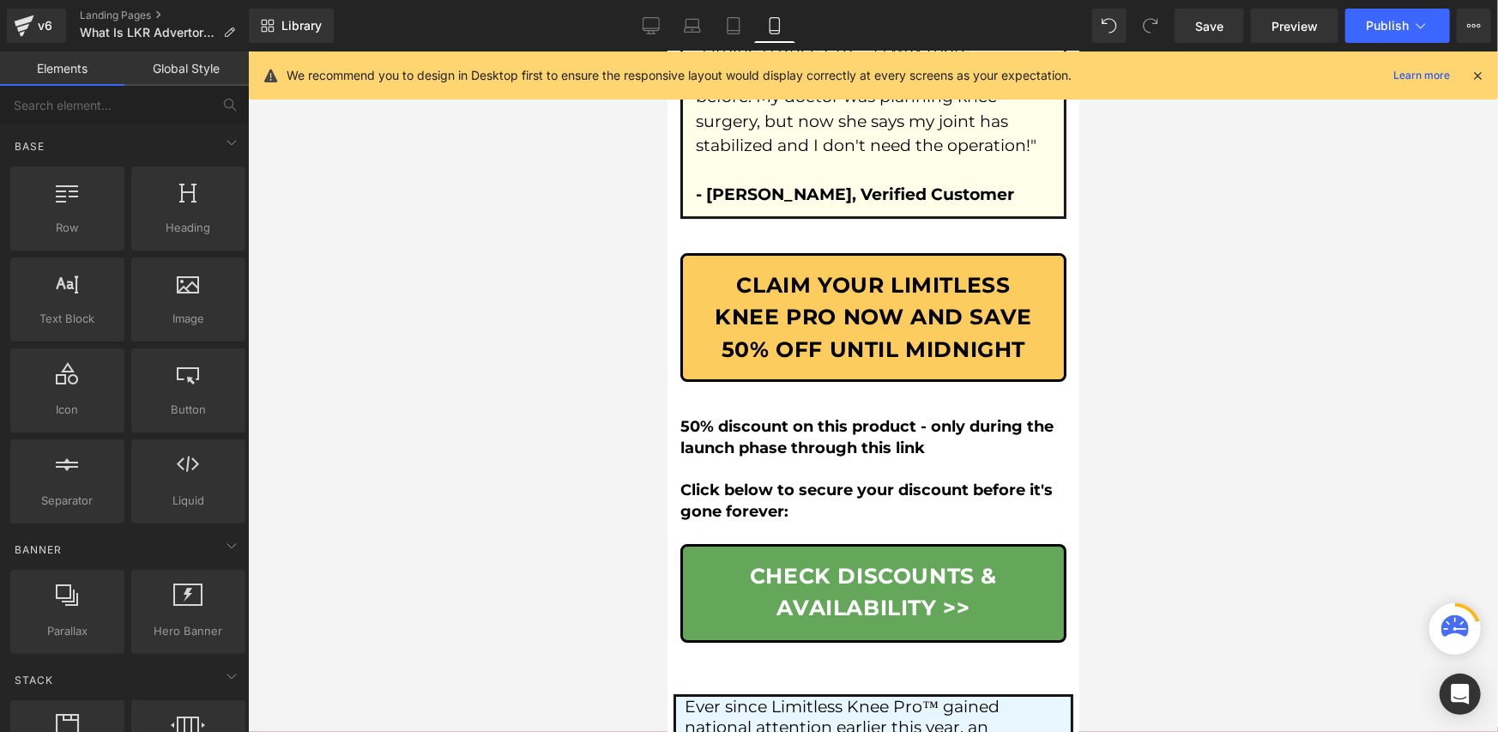
scroll to position [11786, 0]
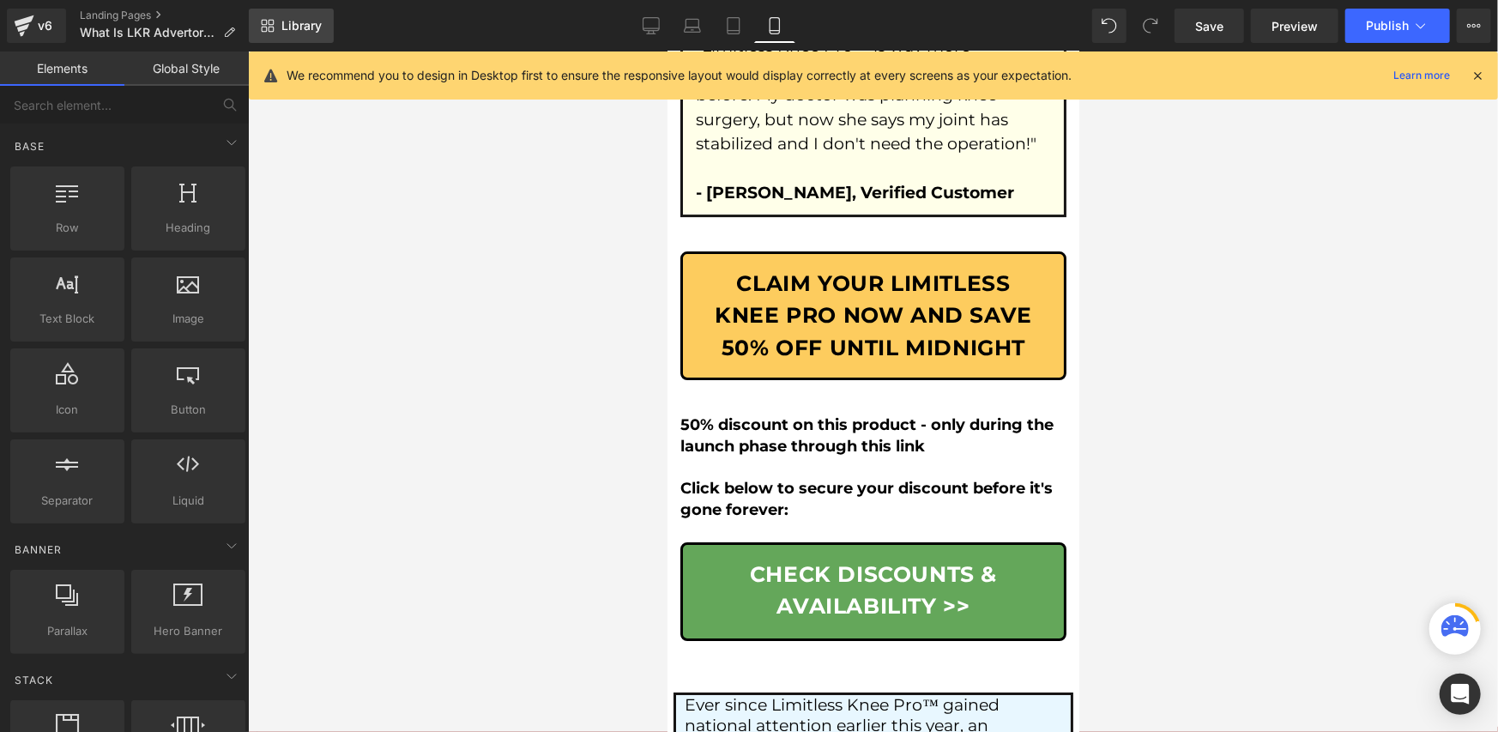
click at [285, 29] on span "Library" at bounding box center [301, 25] width 40 height 15
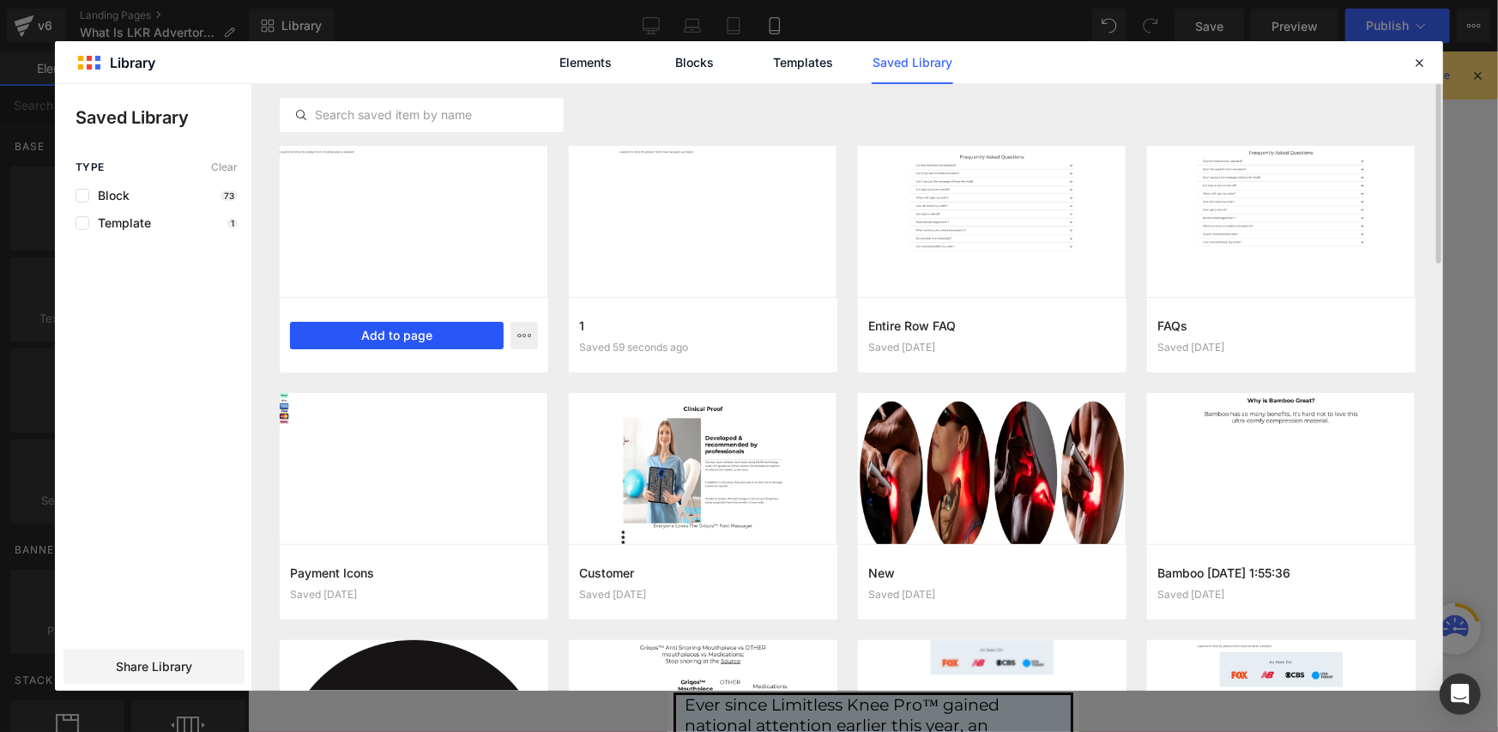
click at [343, 337] on button "Add to page" at bounding box center [397, 335] width 214 height 27
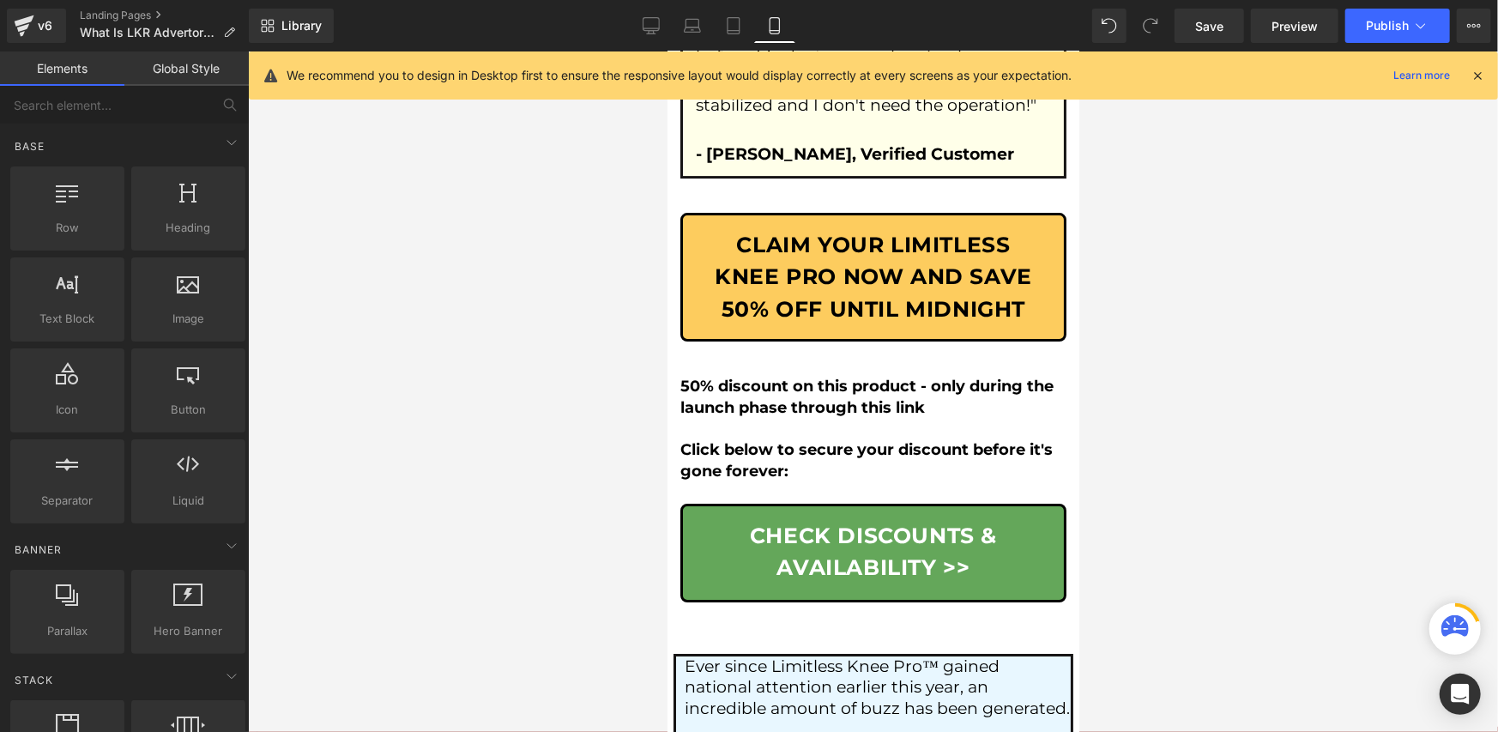
scroll to position [11872, 0]
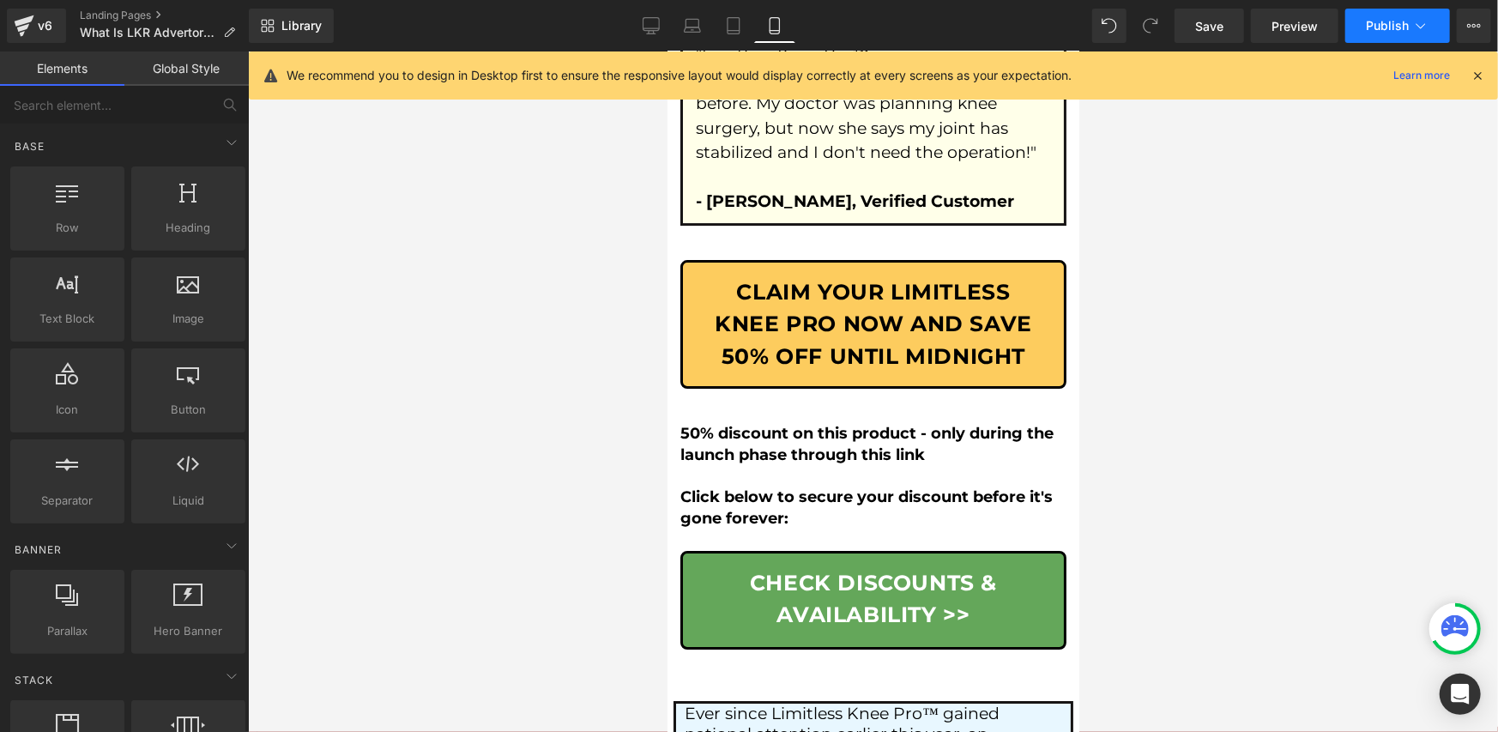
click at [1399, 27] on span "Publish" at bounding box center [1387, 26] width 43 height 14
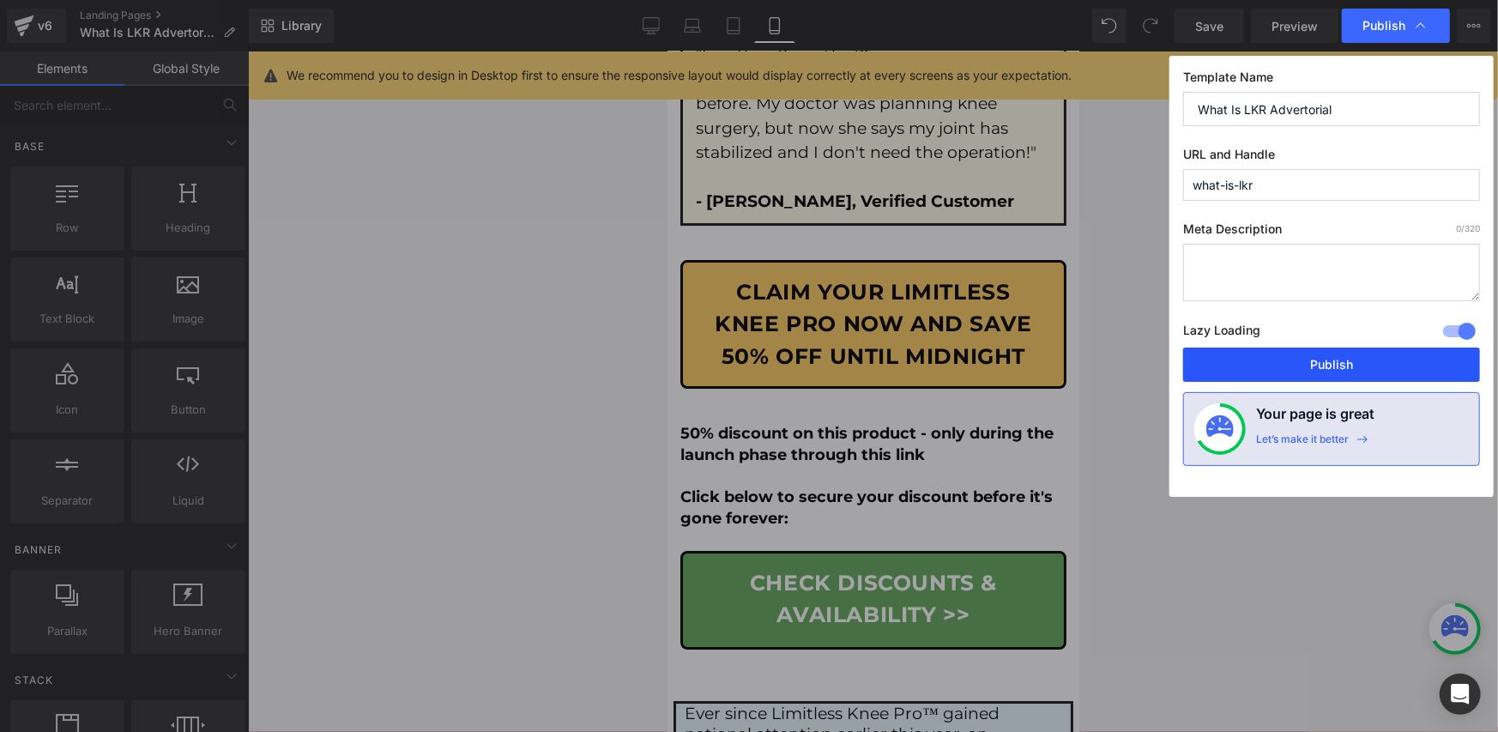
click at [1287, 357] on button "Publish" at bounding box center [1331, 365] width 297 height 34
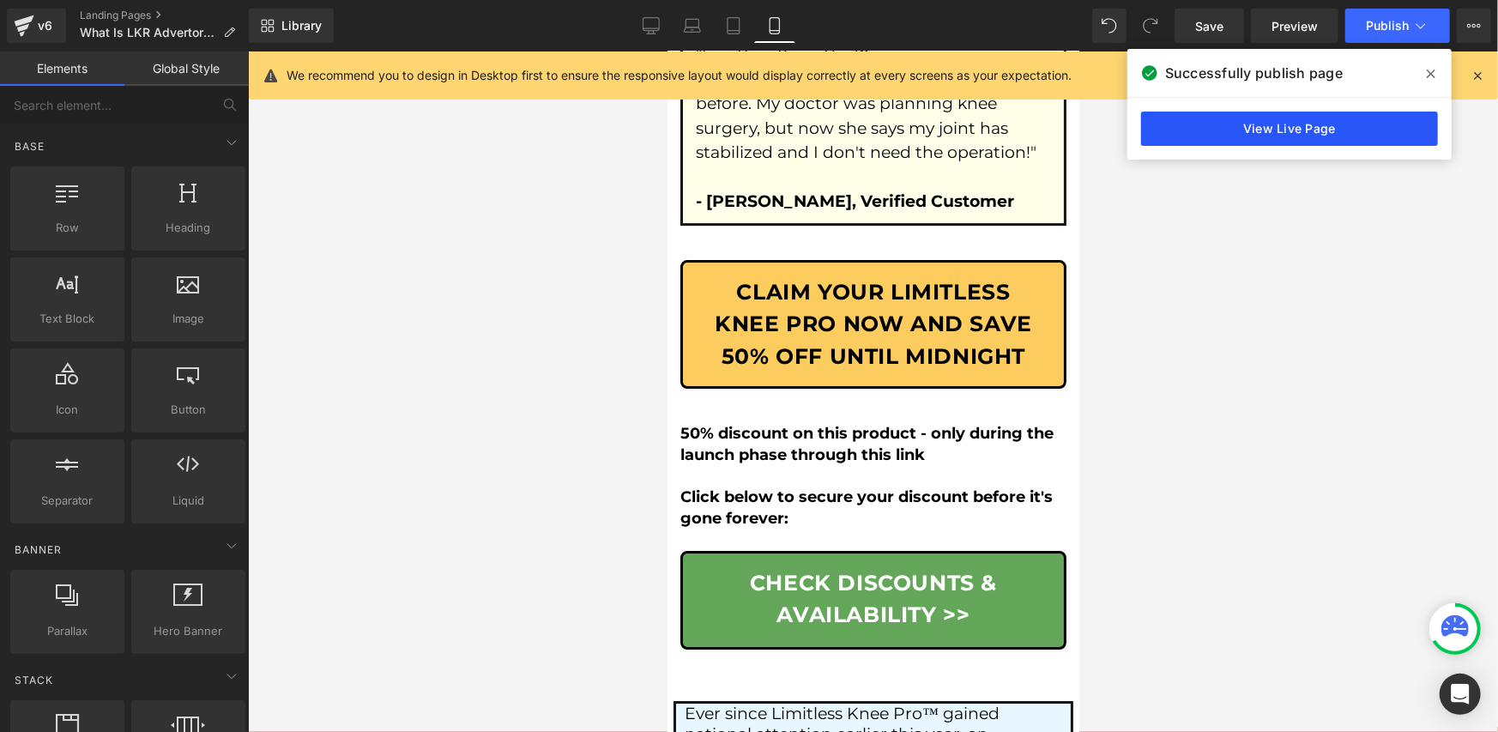
click at [1248, 120] on link "View Live Page" at bounding box center [1289, 129] width 297 height 34
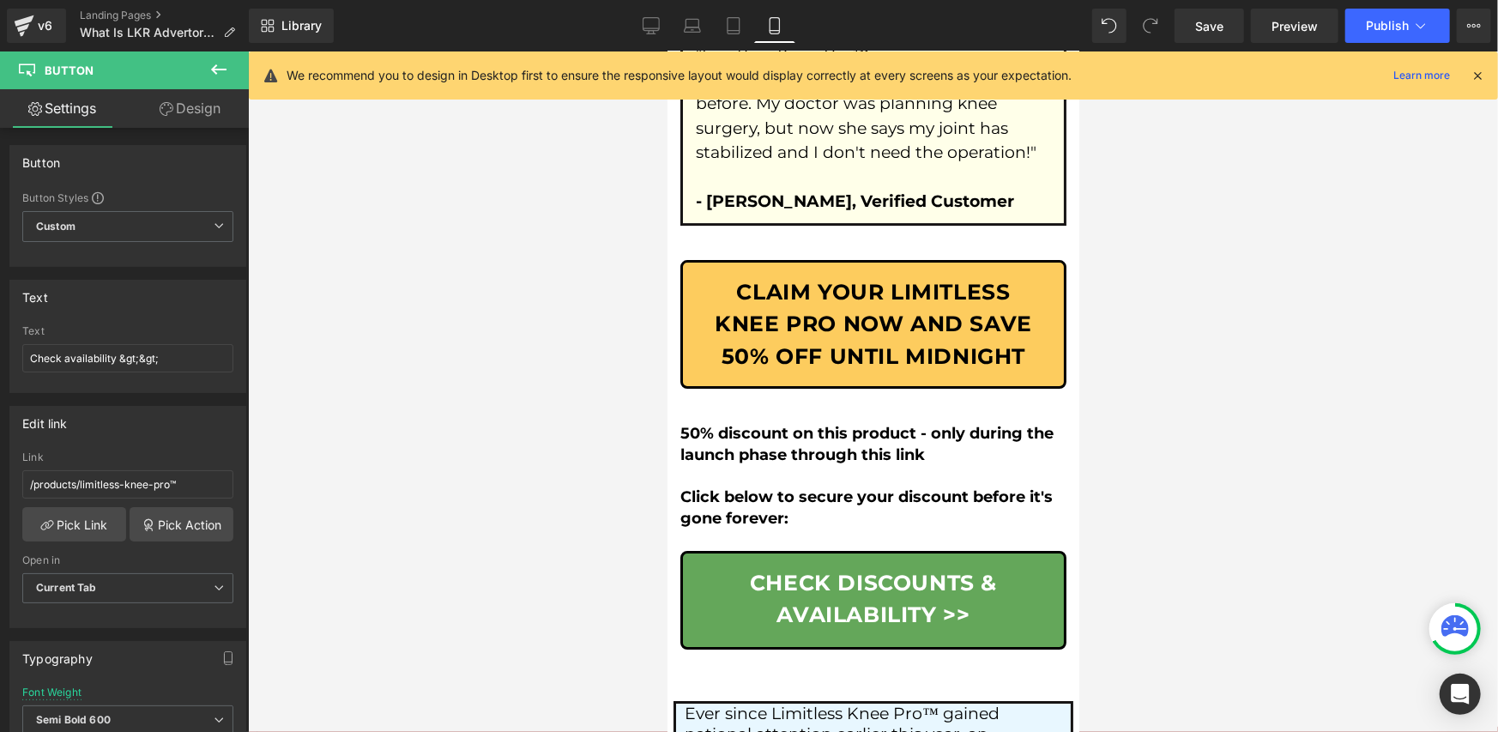
click at [221, 111] on link "Design" at bounding box center [190, 108] width 124 height 39
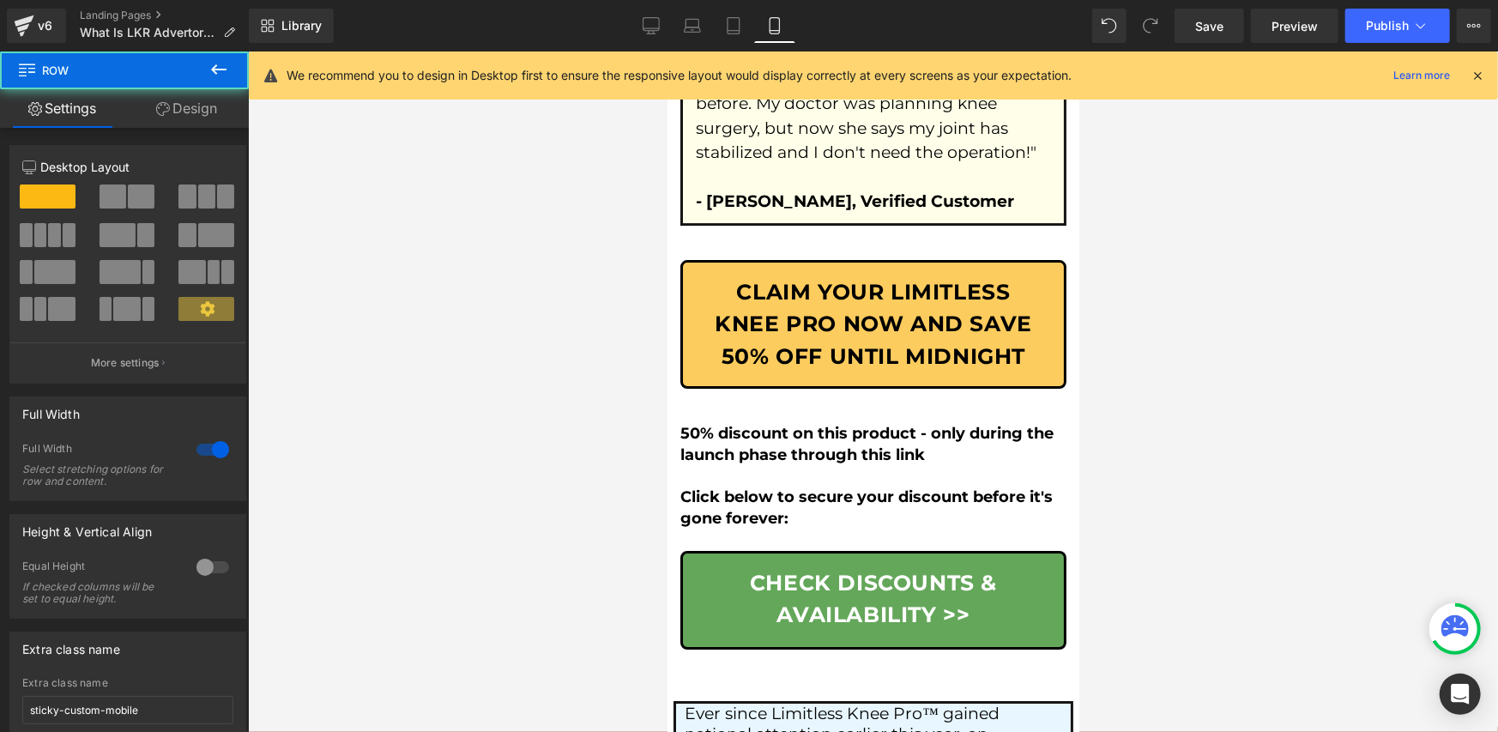
click at [183, 100] on link "Design" at bounding box center [186, 108] width 124 height 39
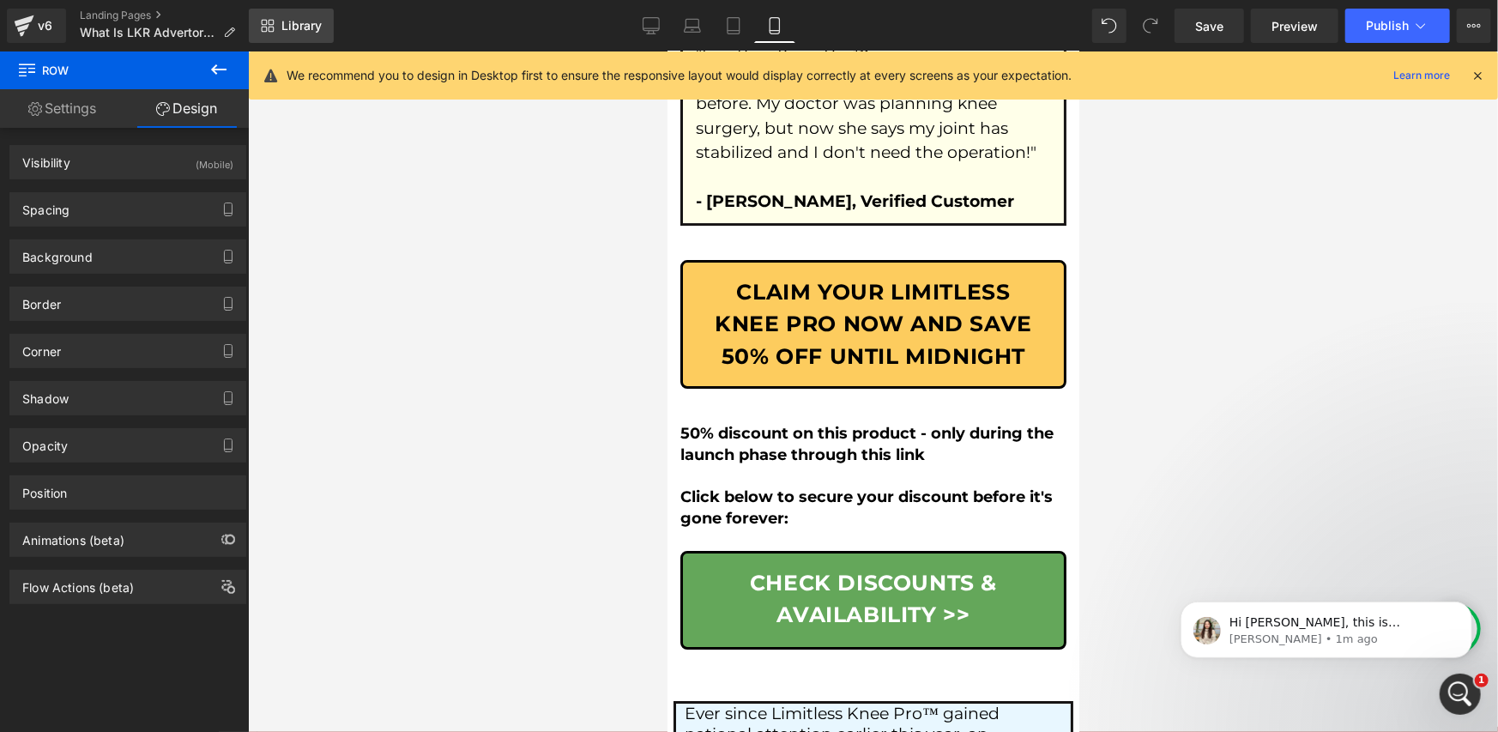
click at [312, 25] on span "Library" at bounding box center [301, 25] width 40 height 15
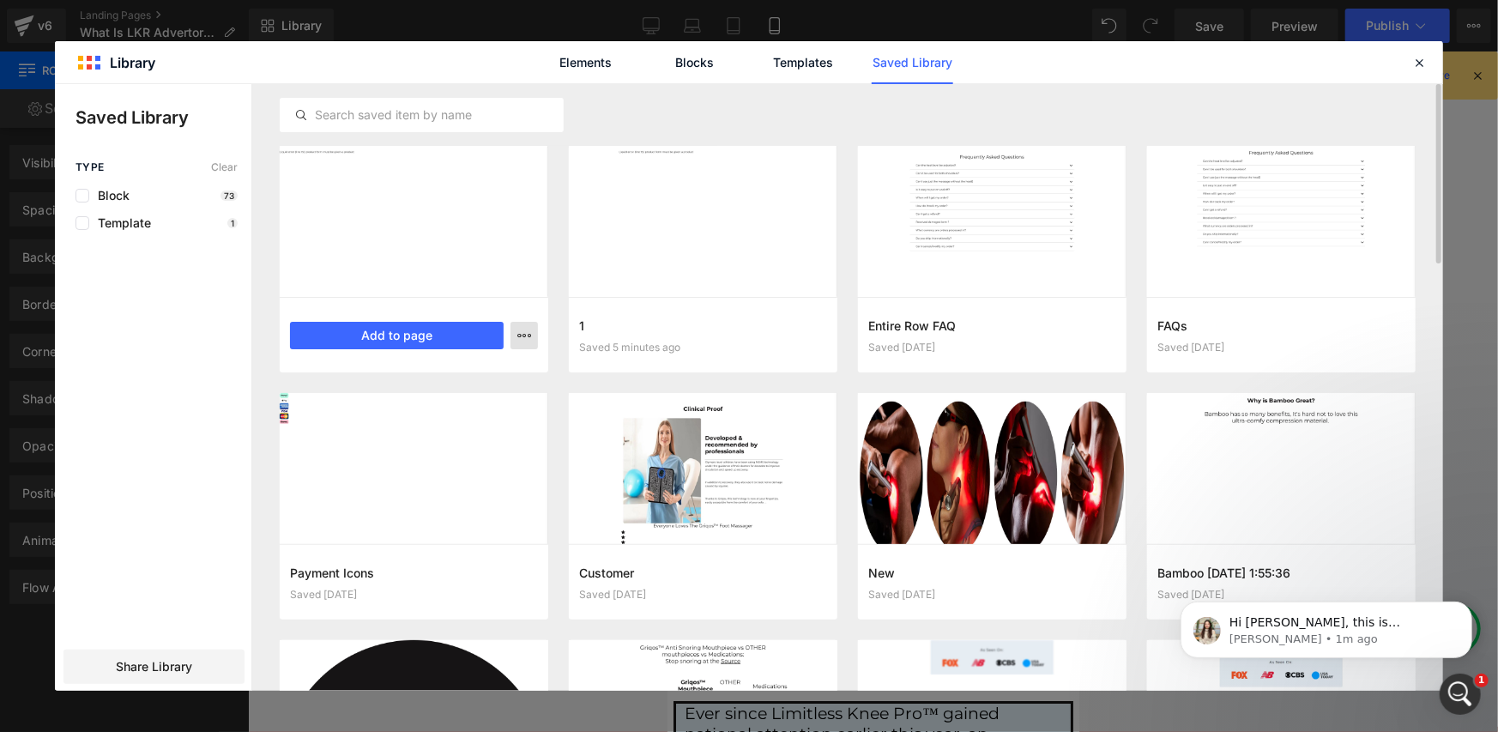
click at [527, 336] on icon "button" at bounding box center [524, 336] width 14 height 14
click at [408, 414] on p "Delete" at bounding box center [395, 409] width 36 height 15
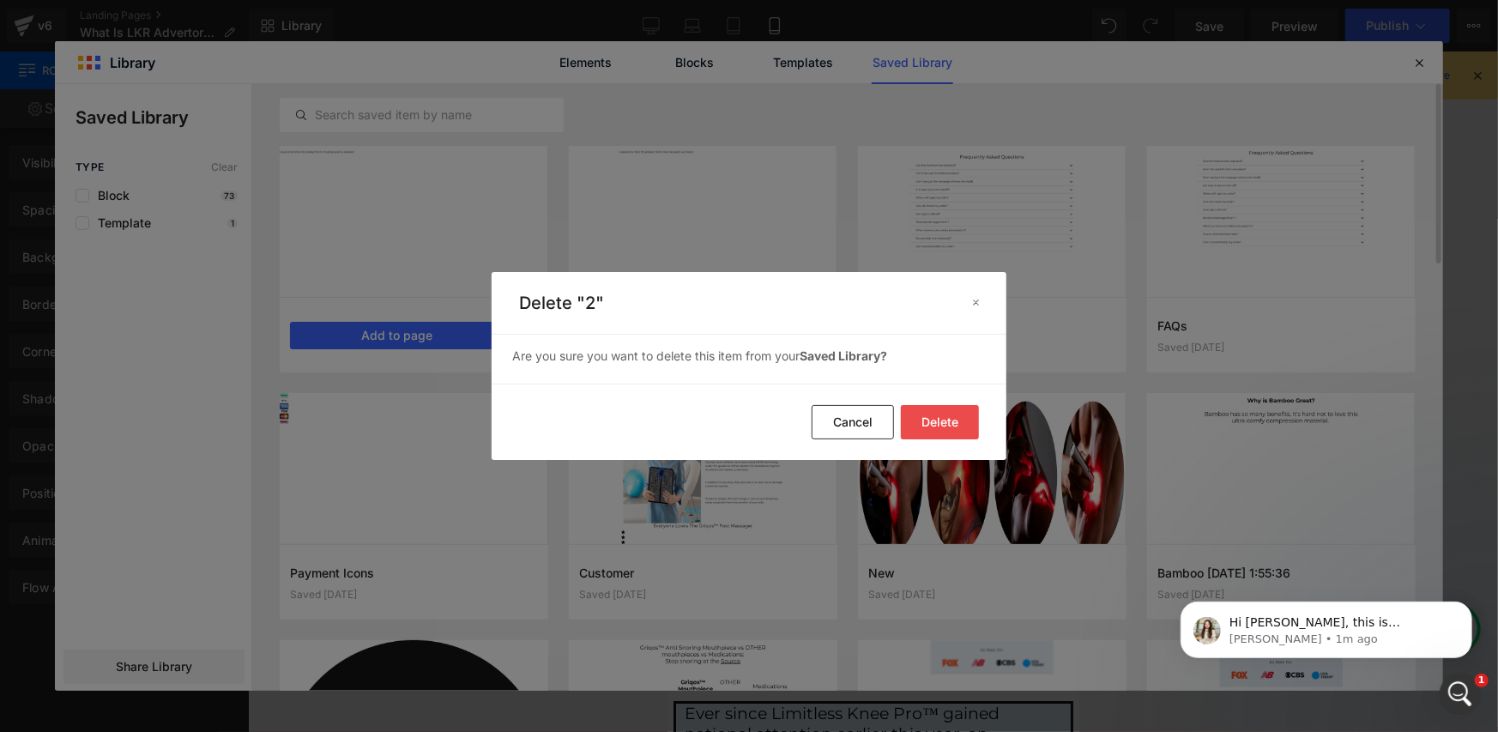
click at [942, 420] on button "Delete" at bounding box center [940, 422] width 78 height 34
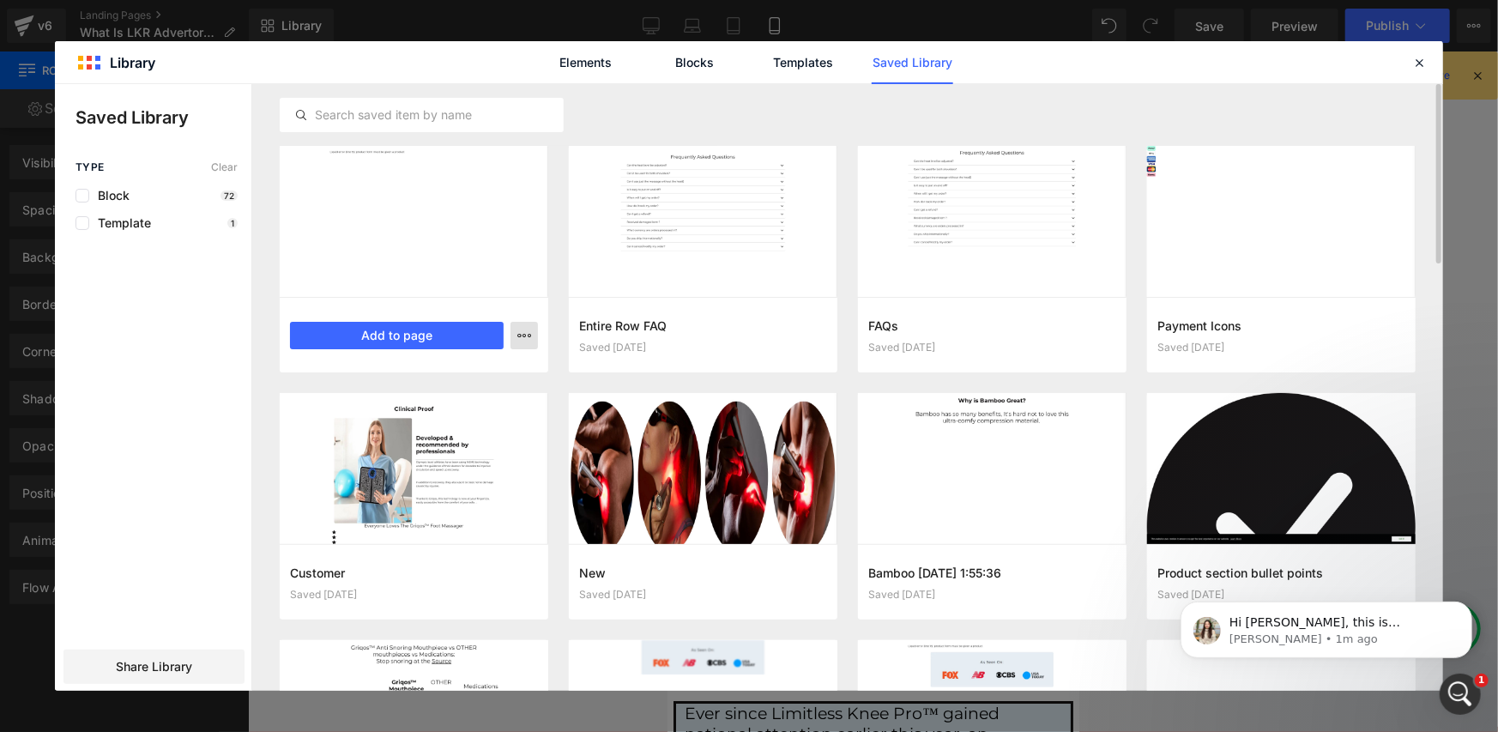
click at [526, 342] on button "button" at bounding box center [524, 335] width 27 height 27
click at [423, 412] on div "Delete" at bounding box center [440, 410] width 196 height 36
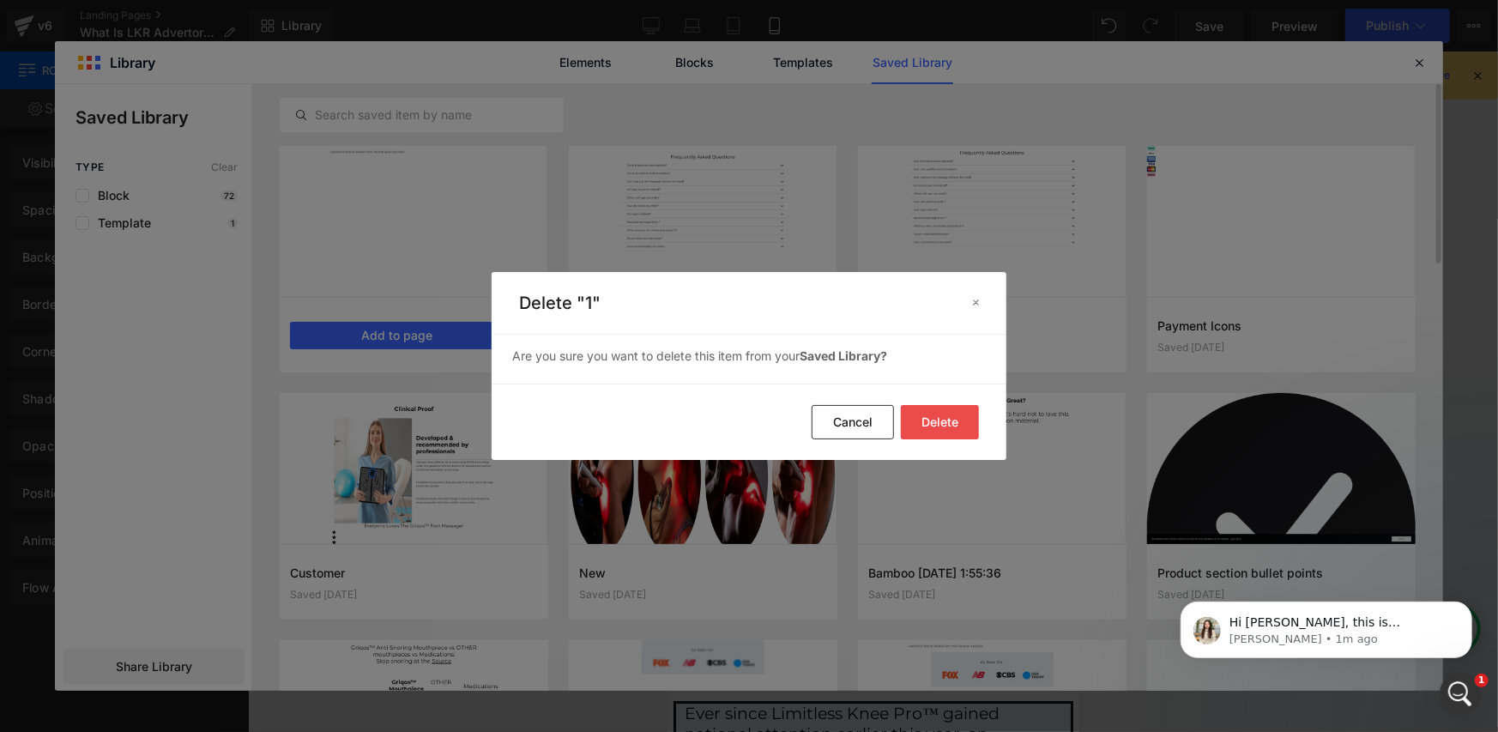
click at [951, 415] on button "Delete" at bounding box center [940, 422] width 78 height 34
